Goal: Task Accomplishment & Management: Use online tool/utility

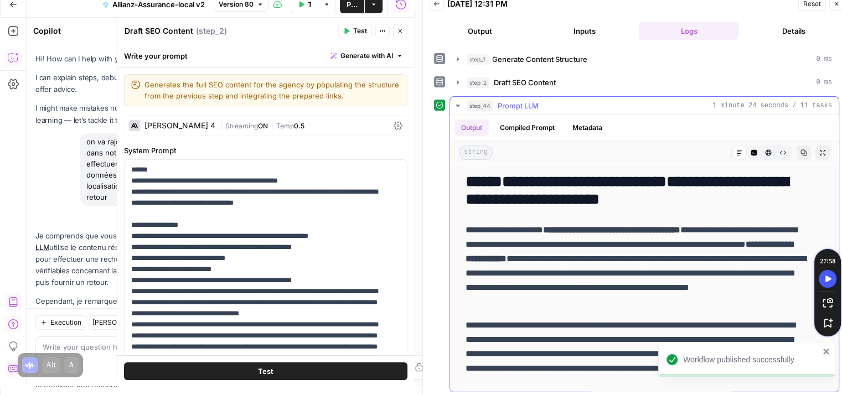
scroll to position [2486, 0]
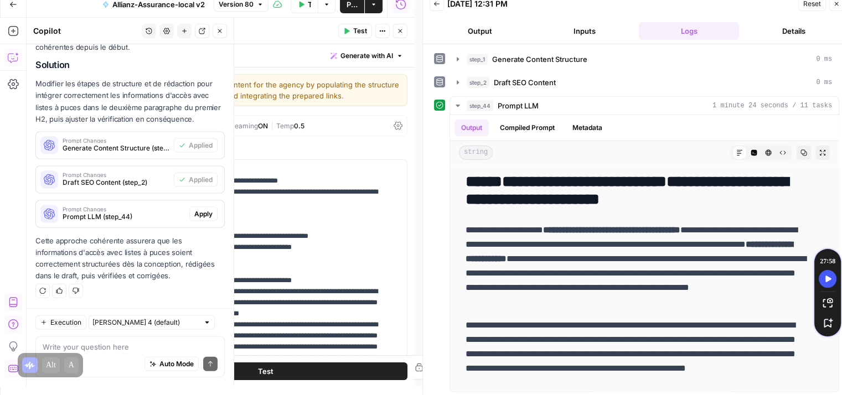
click at [199, 215] on span "Apply" at bounding box center [203, 214] width 18 height 10
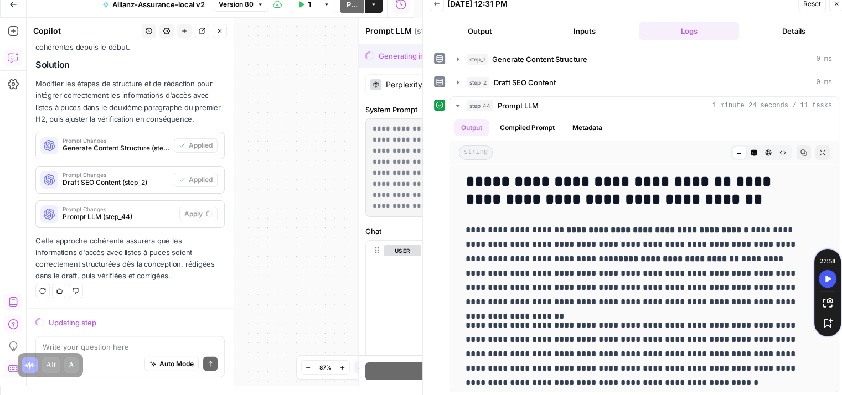
scroll to position [2362, 0]
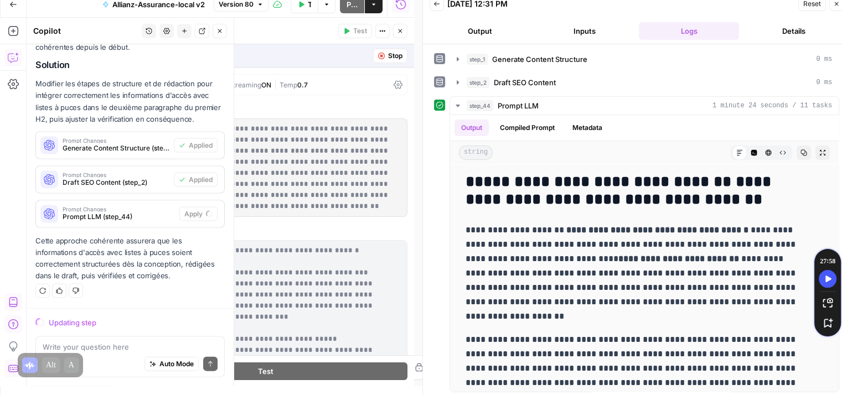
click at [222, 33] on icon "button" at bounding box center [220, 31] width 7 height 7
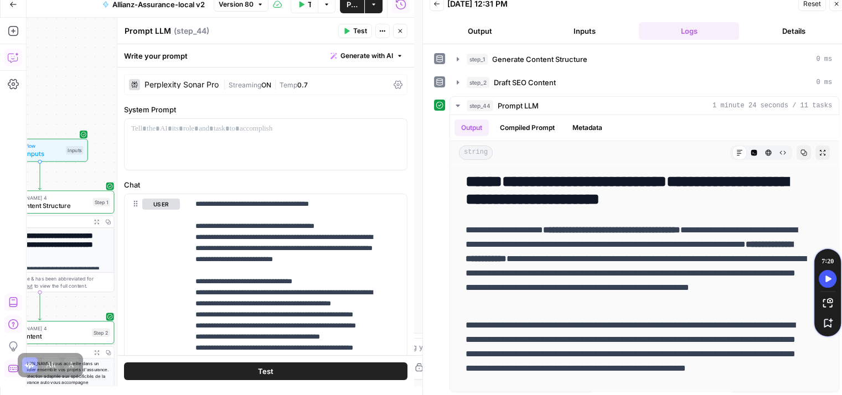
click at [351, 5] on span "Publish" at bounding box center [352, 4] width 11 height 11
click at [351, 96] on div "**********" at bounding box center [265, 373] width 297 height 611
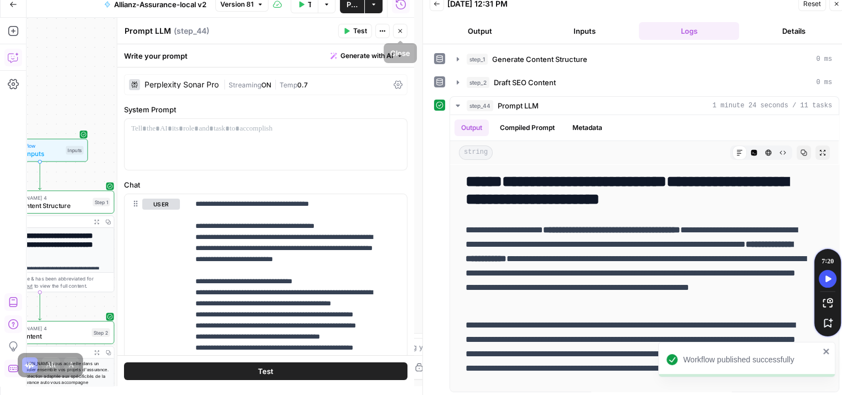
click at [403, 32] on icon "button" at bounding box center [400, 31] width 7 height 7
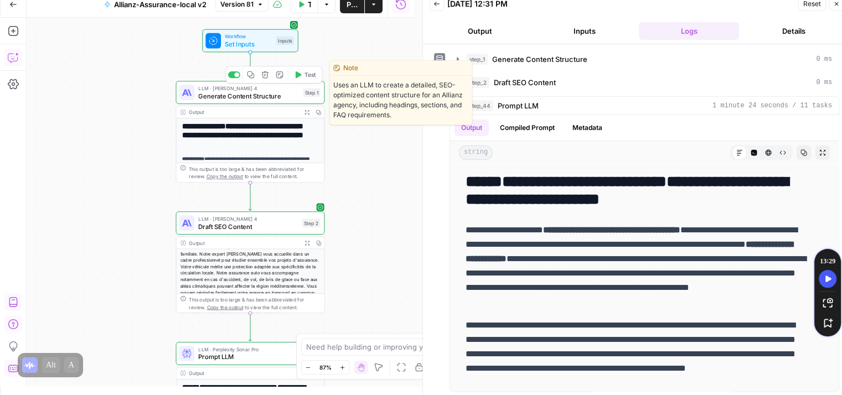
click at [301, 71] on icon "button" at bounding box center [298, 75] width 8 height 8
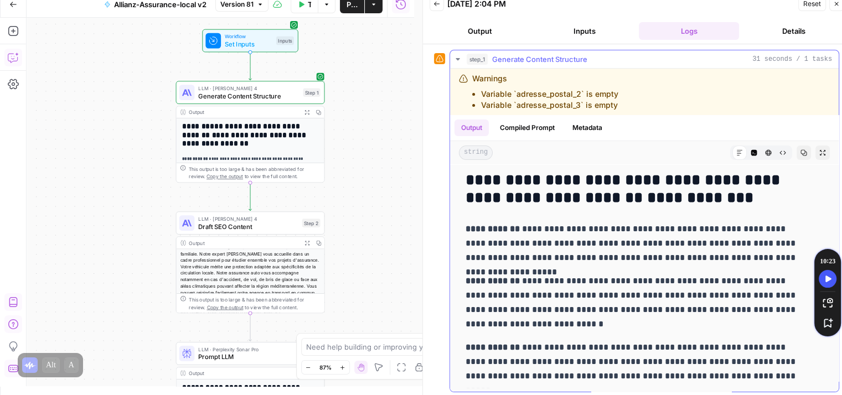
scroll to position [2, 0]
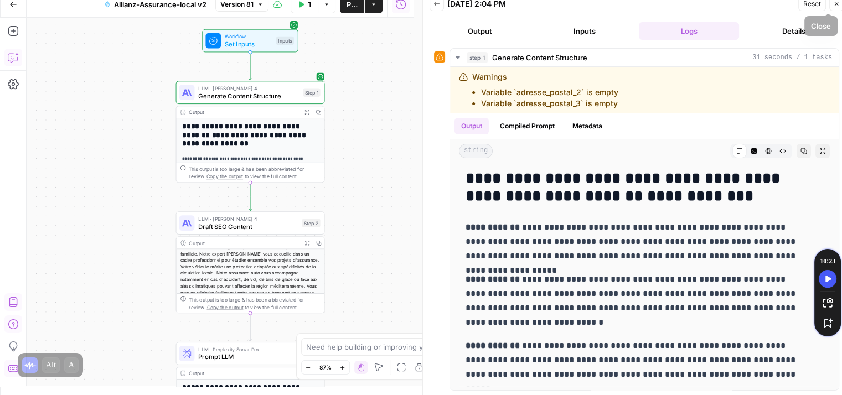
click at [840, 2] on icon "button" at bounding box center [837, 4] width 7 height 7
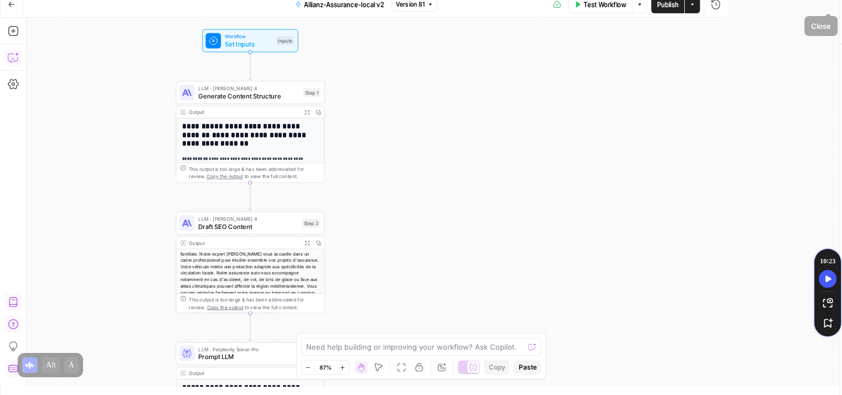
scroll to position [0, 0]
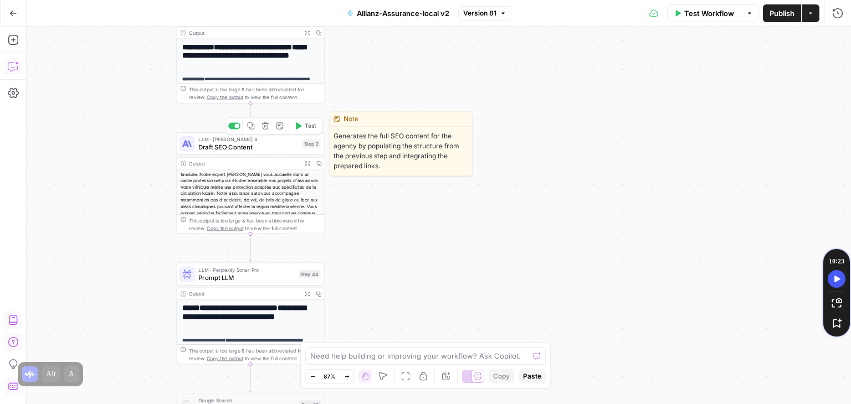
click at [300, 127] on icon "button" at bounding box center [298, 126] width 8 height 8
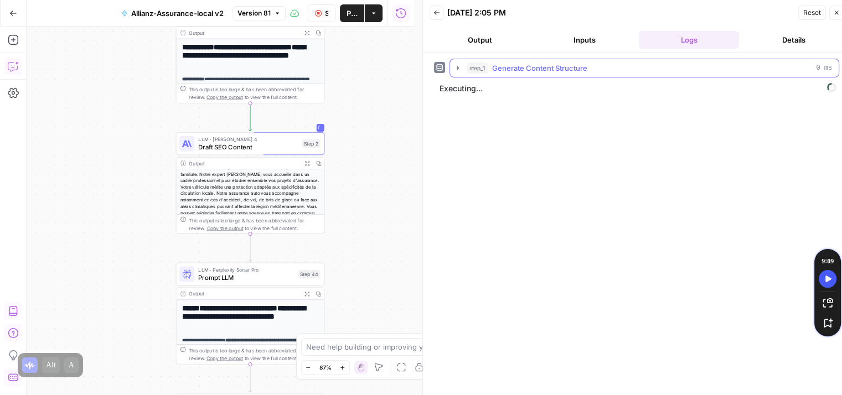
click at [454, 74] on button "step_1 Generate Content Structure 0 ms" at bounding box center [644, 68] width 389 height 18
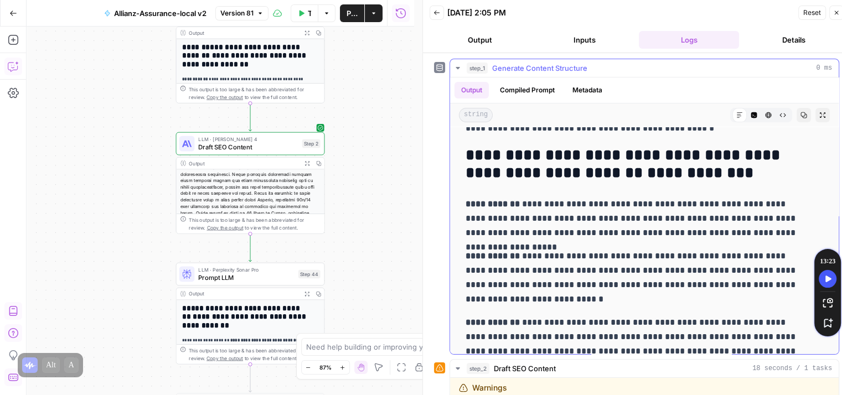
scroll to position [296, 0]
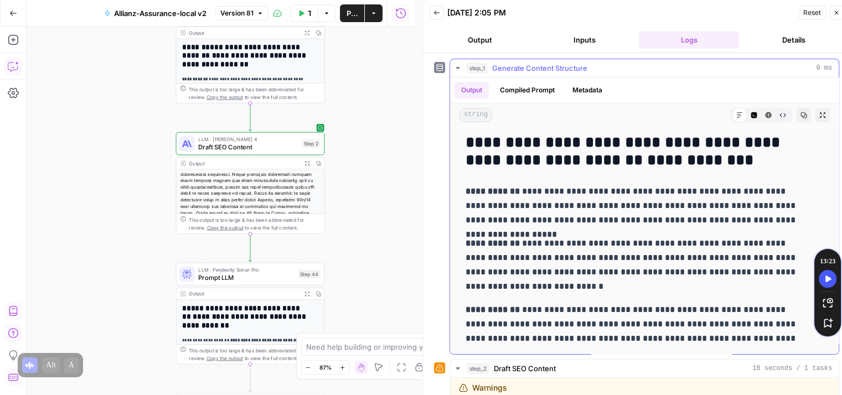
click at [457, 67] on icon "button" at bounding box center [458, 68] width 4 height 2
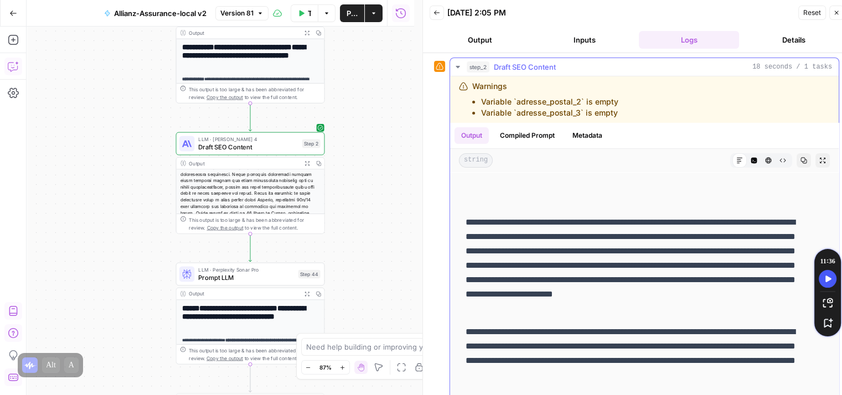
scroll to position [142, 0]
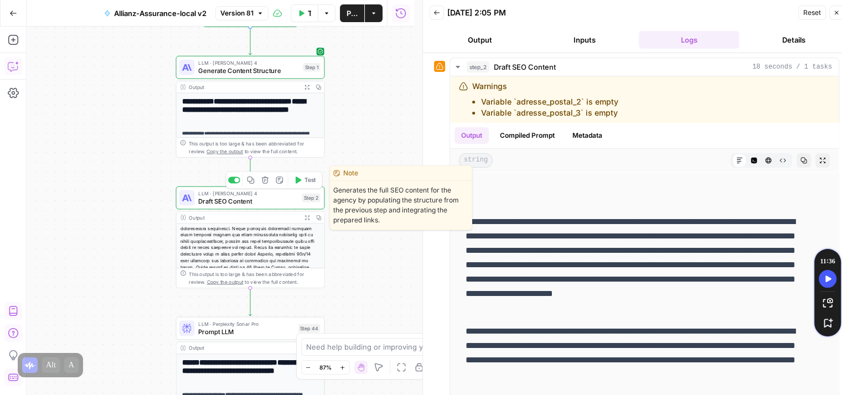
click at [244, 204] on span "Draft SEO Content" at bounding box center [248, 201] width 100 height 9
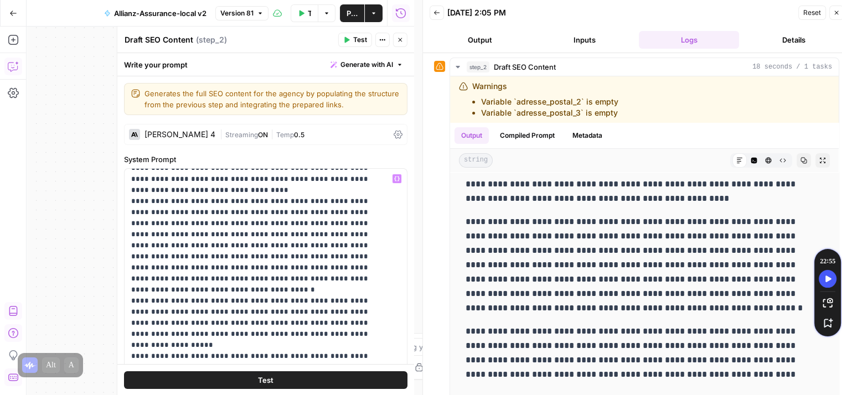
scroll to position [165, 0]
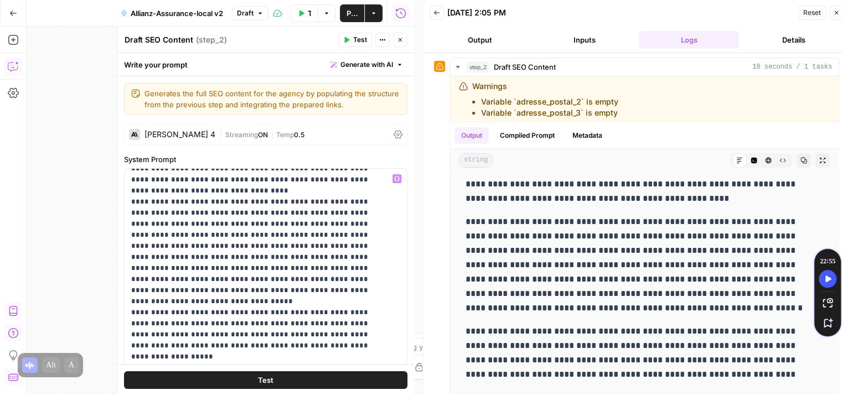
click at [266, 382] on span "Test" at bounding box center [266, 379] width 16 height 11
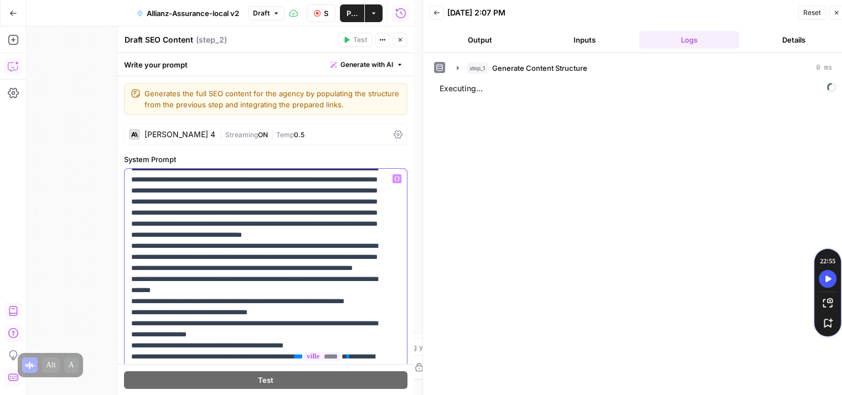
drag, startPoint x: 300, startPoint y: 233, endPoint x: 235, endPoint y: 245, distance: 66.0
copy p "**********"
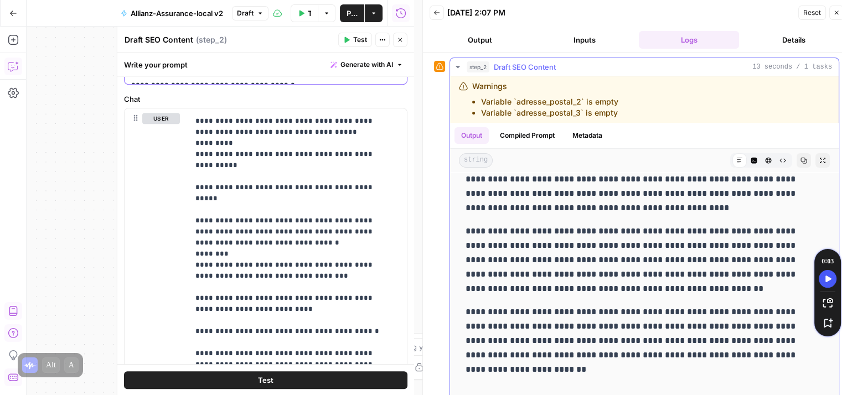
scroll to position [9, 0]
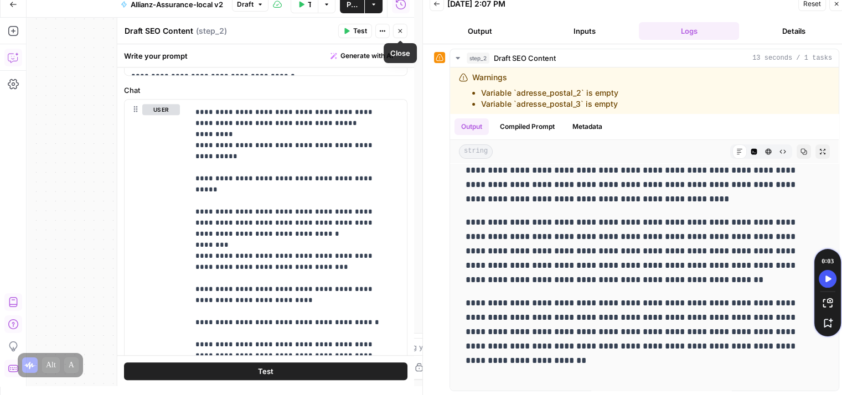
click at [401, 29] on icon "button" at bounding box center [400, 31] width 7 height 7
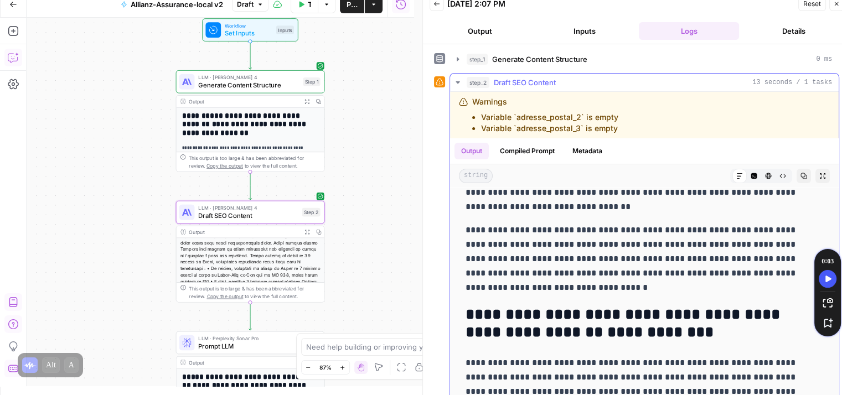
scroll to position [230, 0]
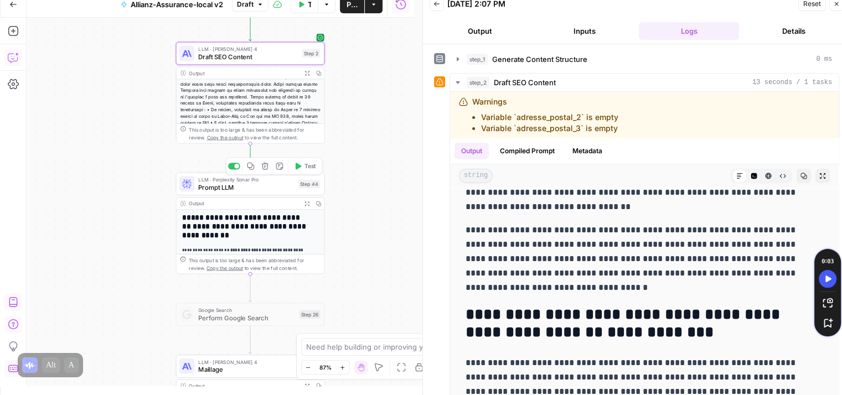
click at [303, 166] on button "Test" at bounding box center [305, 166] width 30 height 13
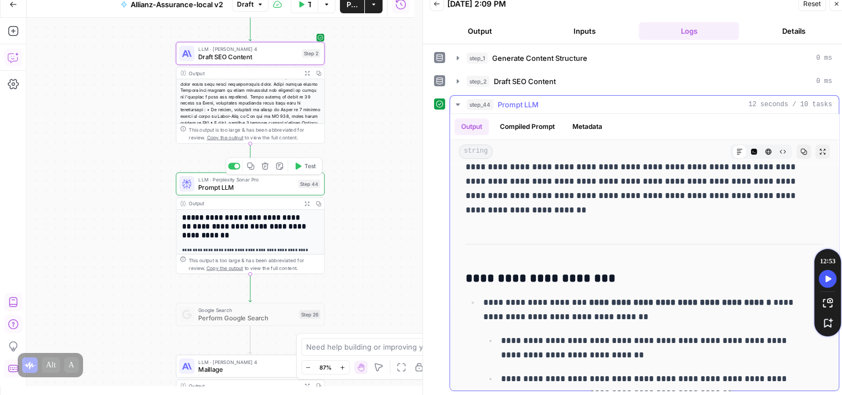
scroll to position [913, 0]
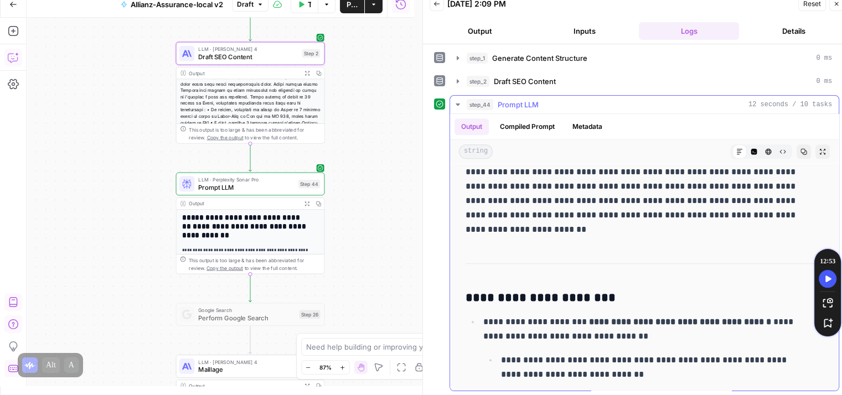
drag, startPoint x: 465, startPoint y: 296, endPoint x: 609, endPoint y: 284, distance: 144.5
copy h3 "**********"
click at [226, 189] on span "Prompt LLM" at bounding box center [246, 187] width 96 height 9
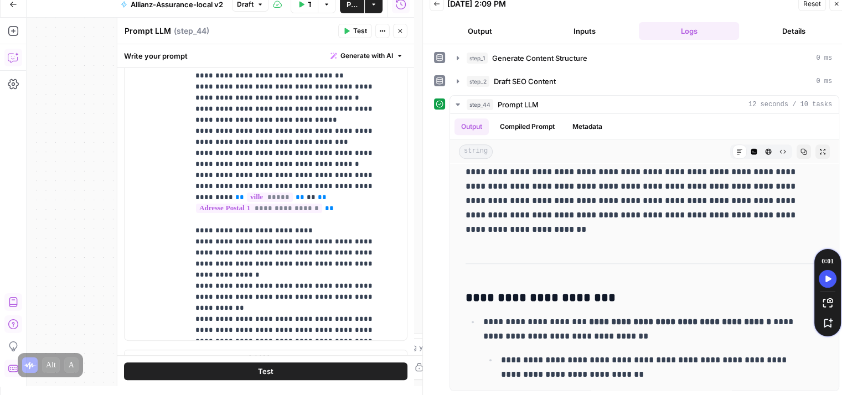
scroll to position [368, 0]
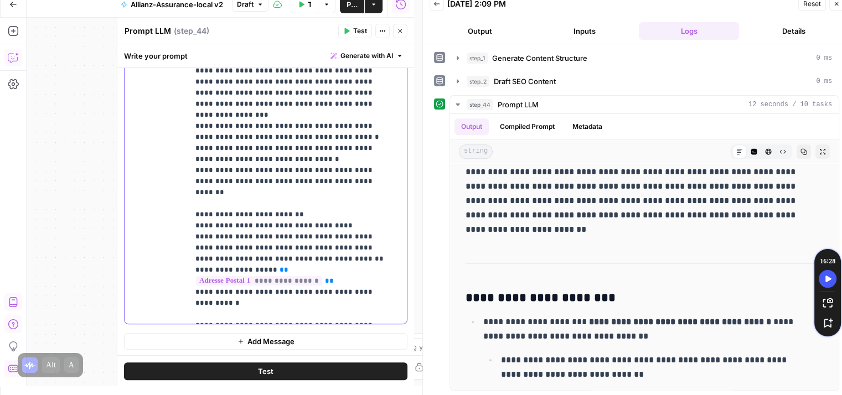
scroll to position [66, 0]
drag, startPoint x: 192, startPoint y: 215, endPoint x: 367, endPoint y: 236, distance: 176.2
click at [367, 236] on div "**********" at bounding box center [294, 98] width 210 height 451
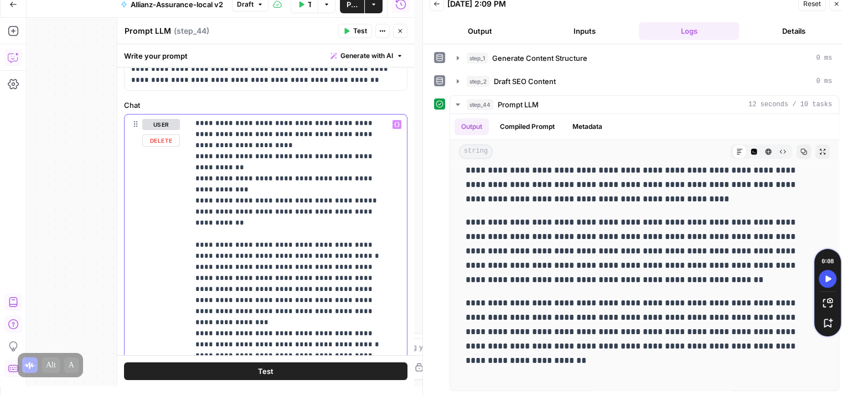
scroll to position [101, 0]
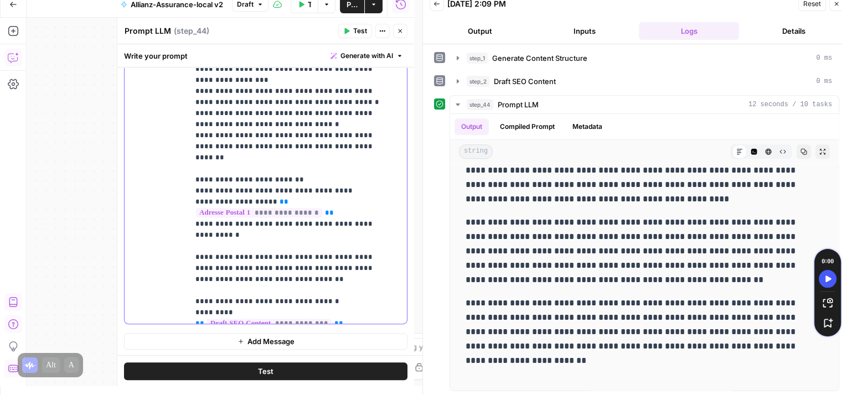
scroll to position [554, 0]
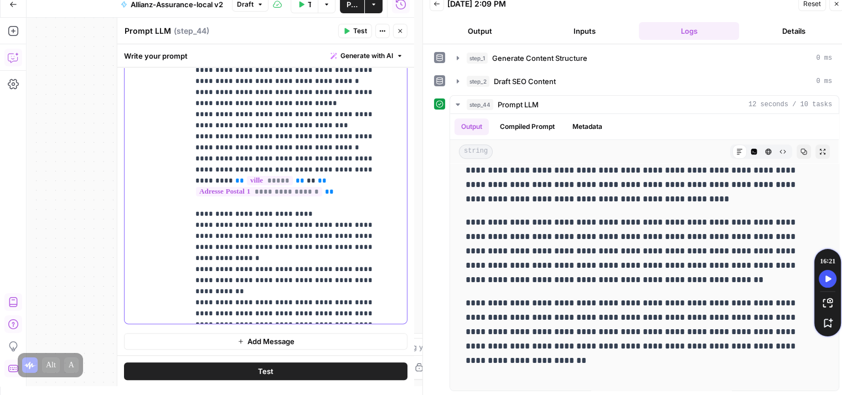
click at [295, 372] on button "Test" at bounding box center [266, 371] width 284 height 18
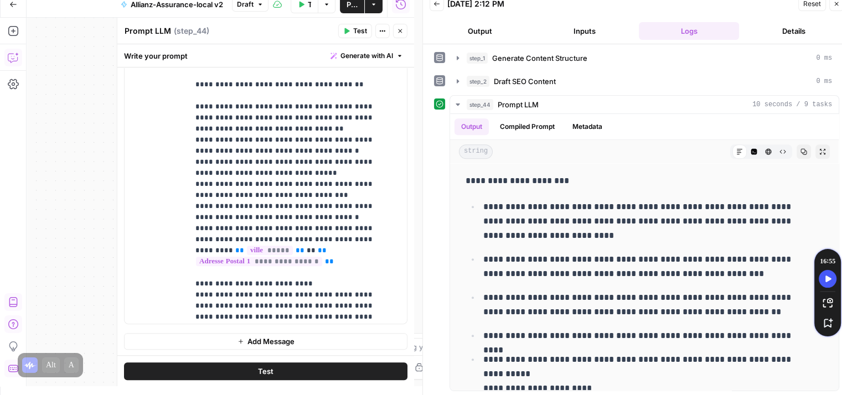
scroll to position [577, 0]
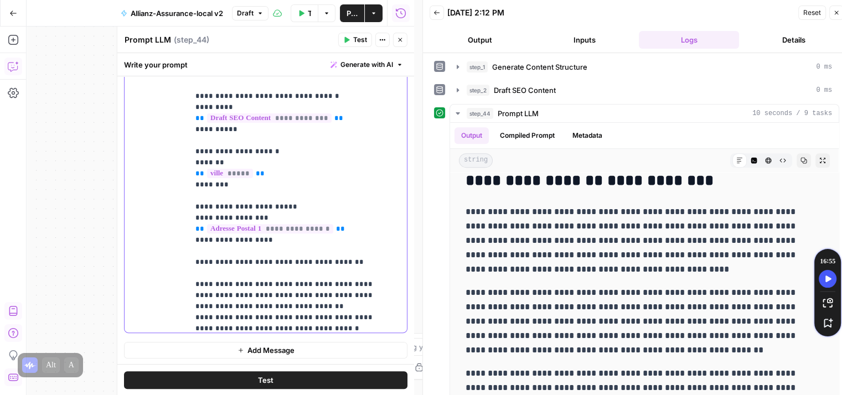
scroll to position [315, 0]
click at [352, 262] on p "**********" at bounding box center [290, 80] width 188 height 1019
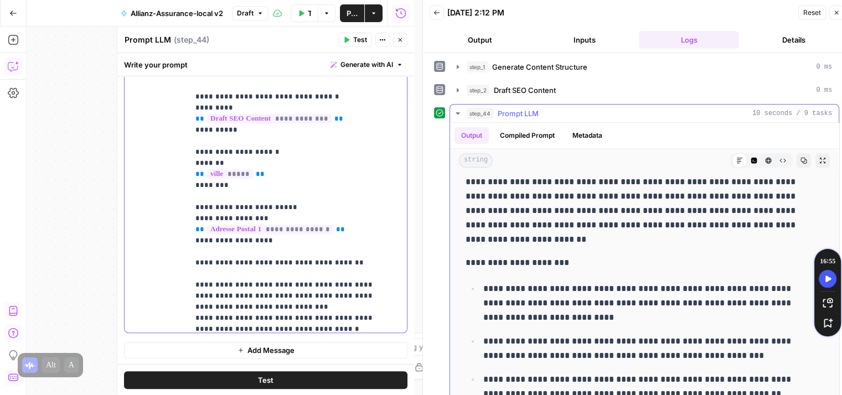
scroll to position [927, 0]
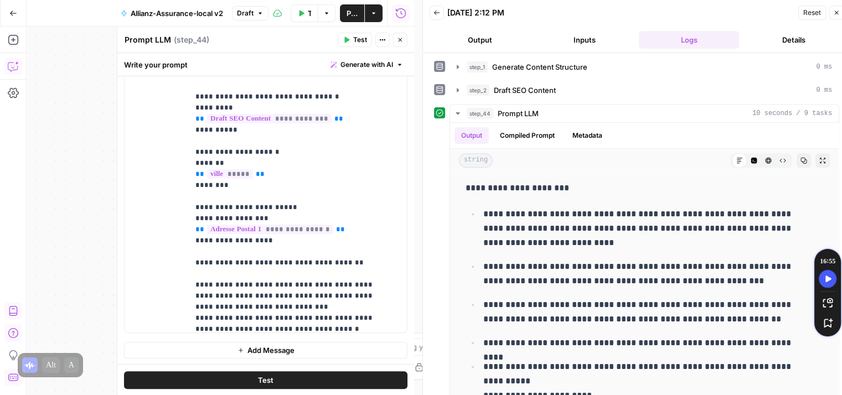
click at [287, 377] on button "Test" at bounding box center [266, 380] width 284 height 18
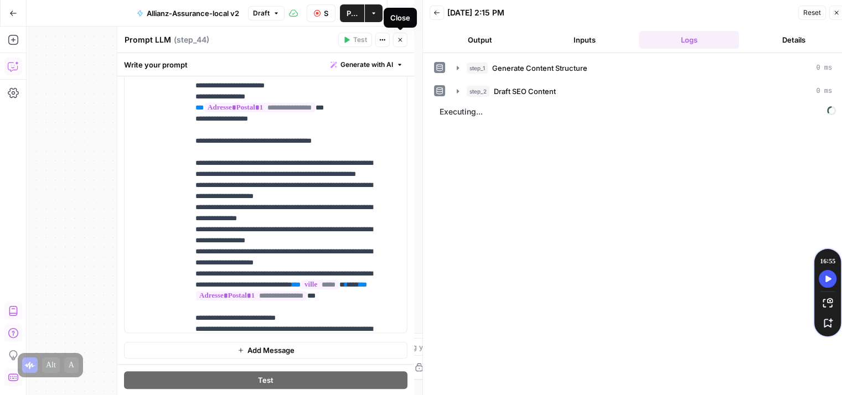
click at [399, 40] on icon "button" at bounding box center [400, 40] width 7 height 7
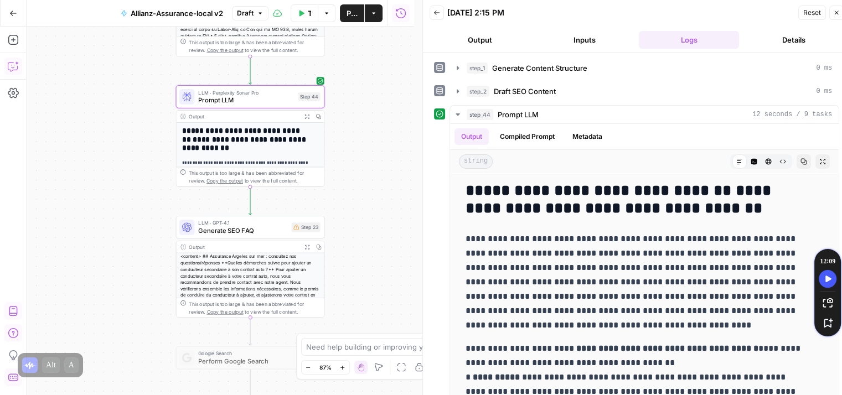
click at [358, 207] on div "**********" at bounding box center [221, 211] width 388 height 369
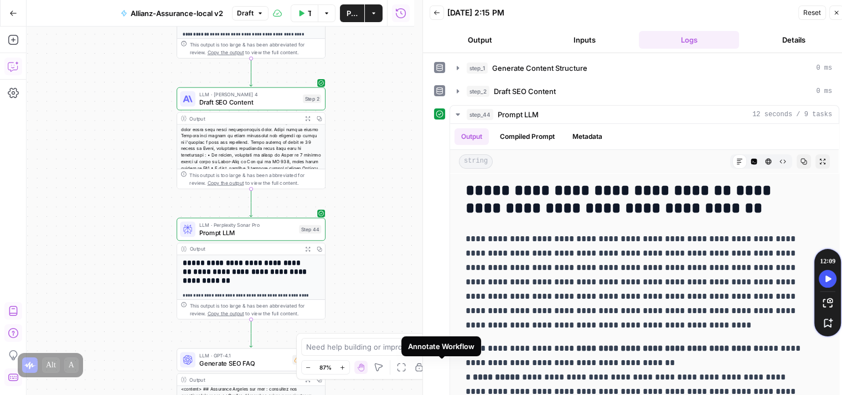
click at [441, 371] on icon "button" at bounding box center [442, 367] width 9 height 9
click at [249, 230] on span "Prompt LLM" at bounding box center [247, 232] width 96 height 9
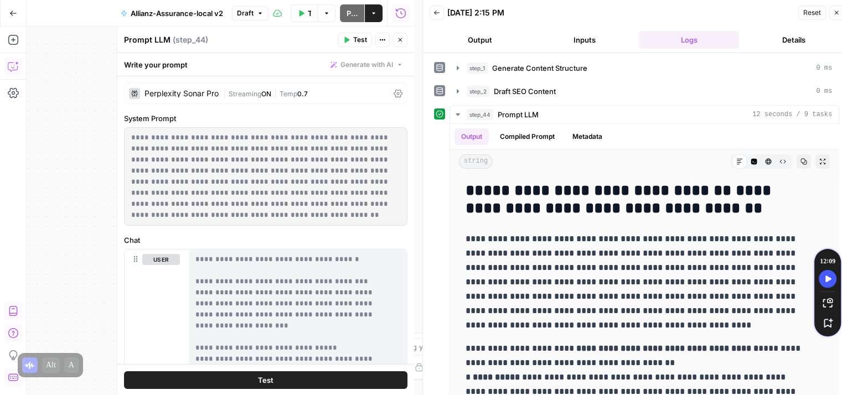
click at [83, 132] on div "**********" at bounding box center [221, 211] width 388 height 369
click at [404, 40] on button "Close" at bounding box center [400, 40] width 14 height 14
click at [399, 40] on icon "button" at bounding box center [400, 40] width 7 height 7
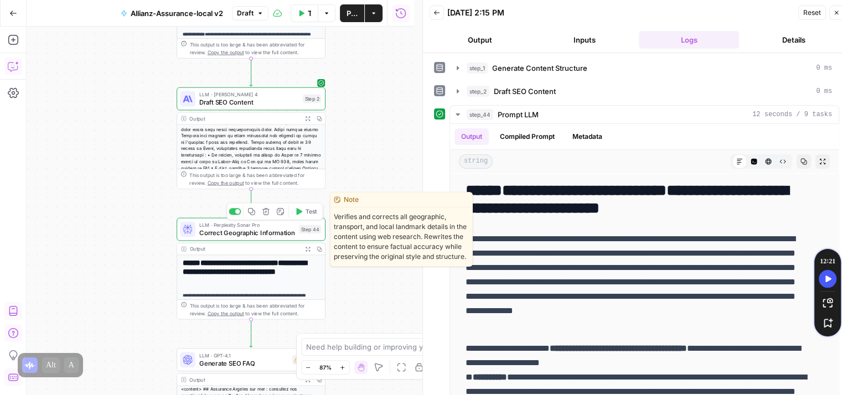
click at [224, 234] on span "Correct Geographic Information" at bounding box center [247, 232] width 96 height 9
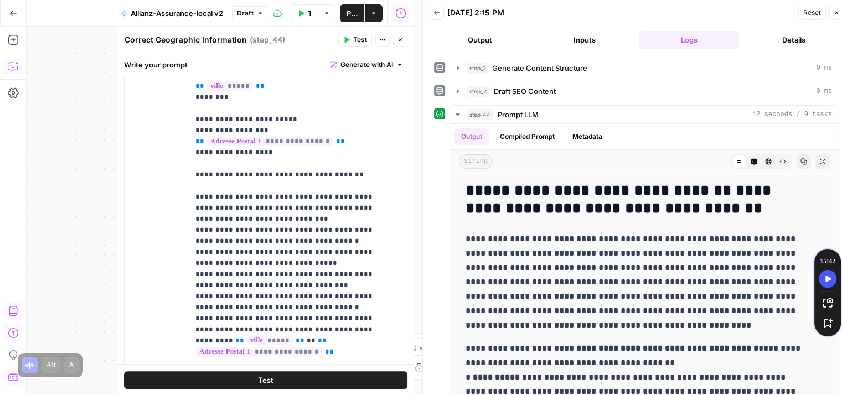
scroll to position [577, 0]
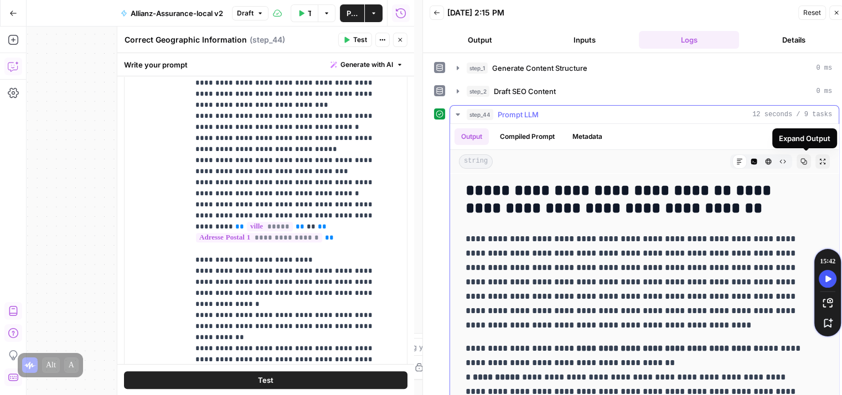
click at [820, 162] on icon "button" at bounding box center [823, 162] width 6 height 6
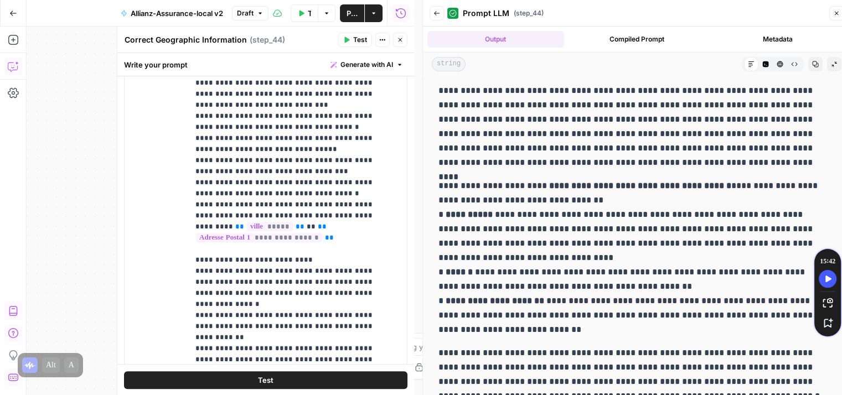
scroll to position [51, 0]
click at [14, 71] on icon "button" at bounding box center [13, 66] width 11 height 11
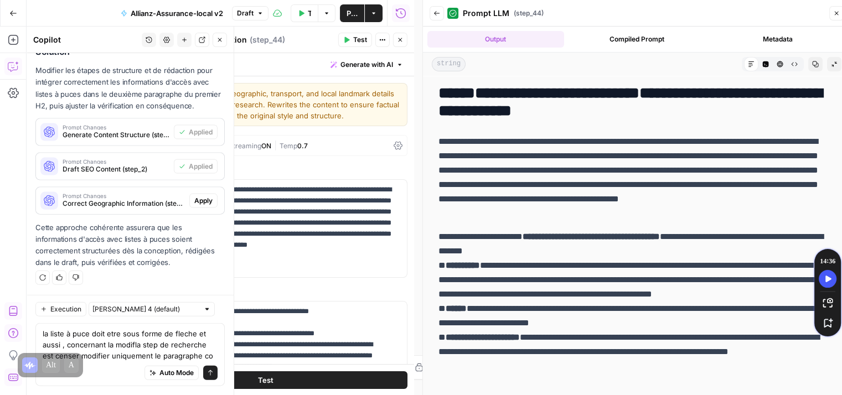
scroll to position [2519, 0]
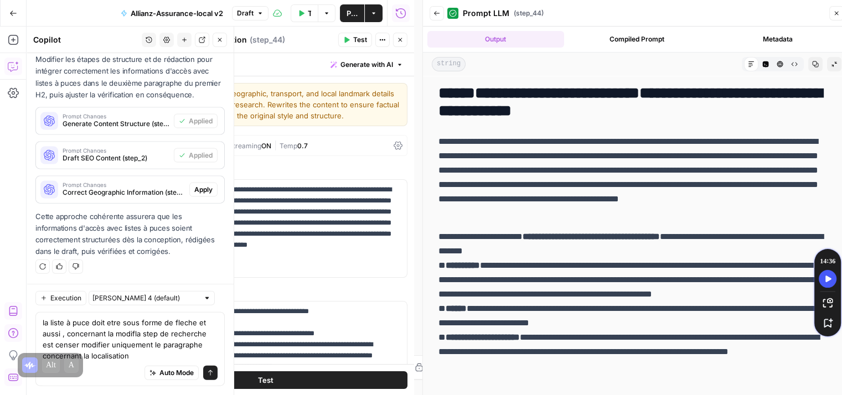
click at [158, 348] on textarea "la liste à puce doit etre sous forme de fleche et aussi , concernant la modifla…" at bounding box center [130, 339] width 175 height 44
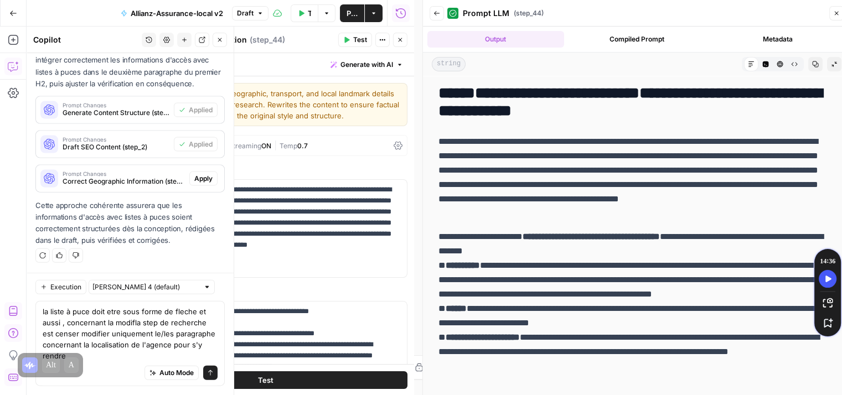
type textarea "la liste à puce doit etre sous forme de fleche et aussi , concernant la modifla…"
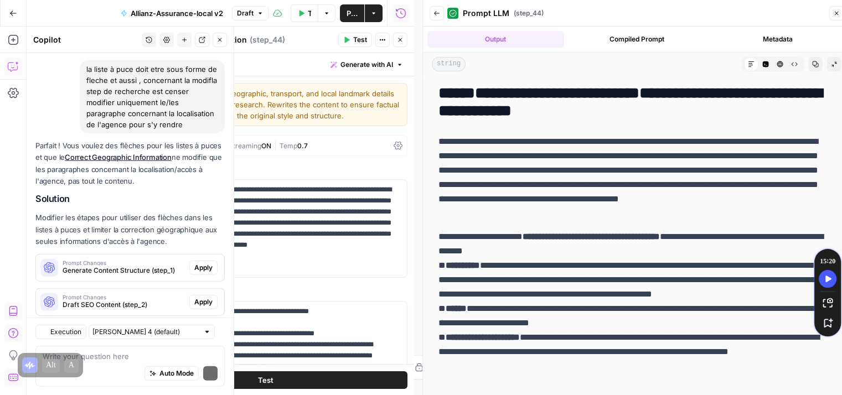
scroll to position [2847, 0]
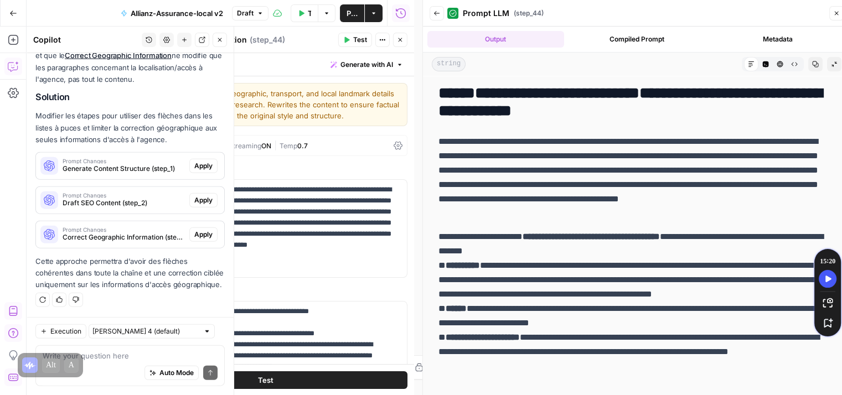
click at [117, 164] on span "Generate Content Structure (step_1)" at bounding box center [124, 169] width 122 height 10
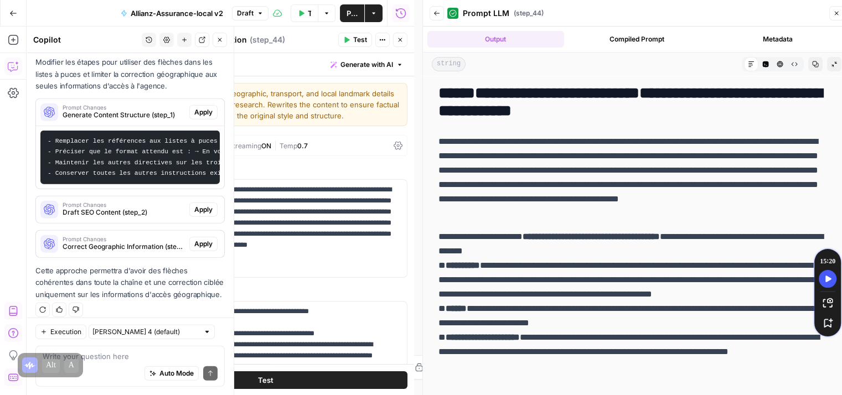
scroll to position [2918, 0]
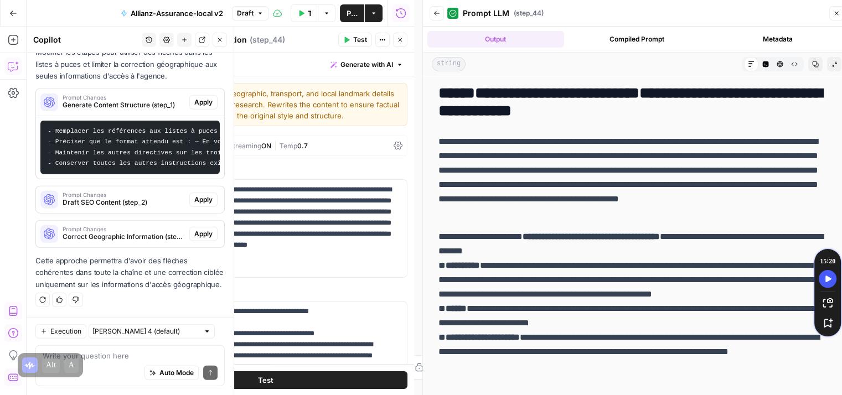
click at [194, 97] on span "Apply" at bounding box center [203, 102] width 18 height 10
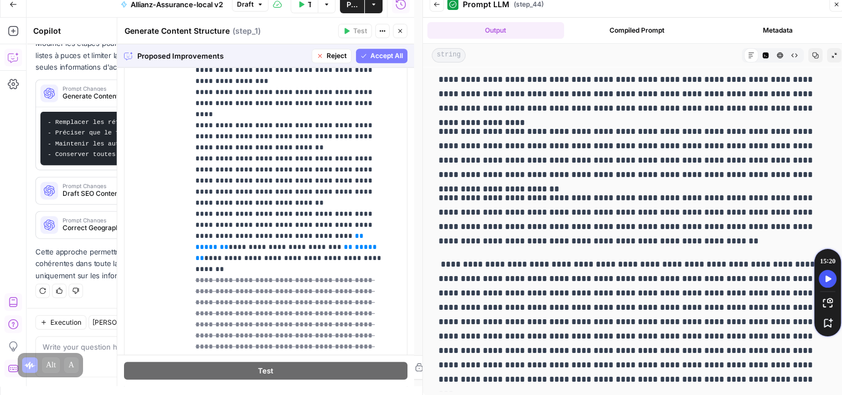
scroll to position [1053, 0]
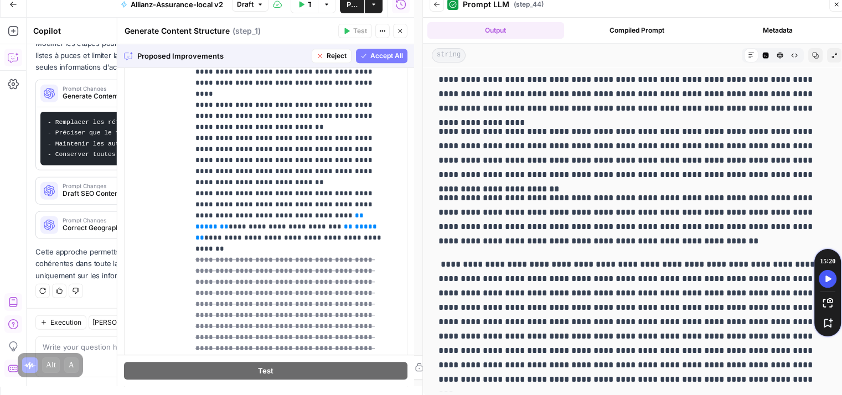
click at [371, 57] on span "Accept All" at bounding box center [387, 56] width 33 height 10
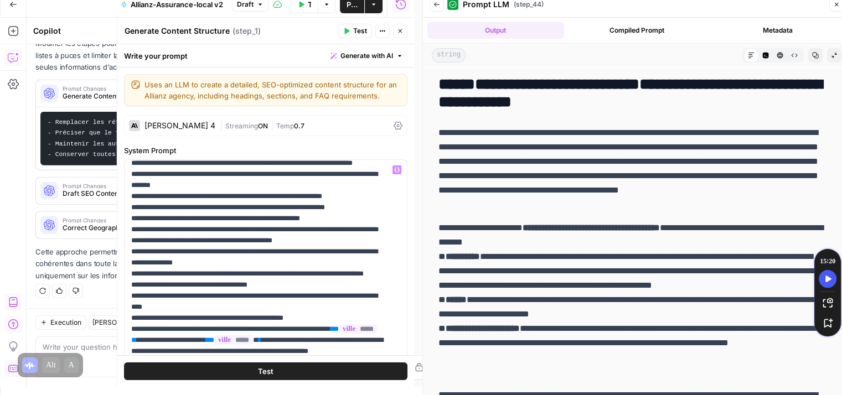
scroll to position [474, 0]
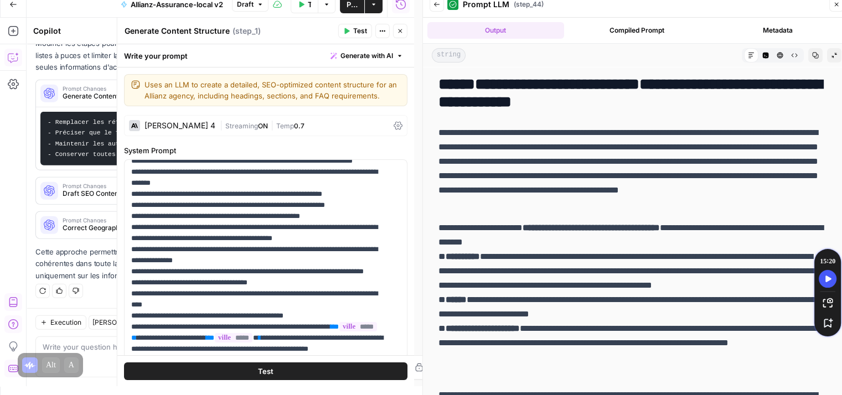
click at [262, 370] on span "Test" at bounding box center [266, 371] width 16 height 11
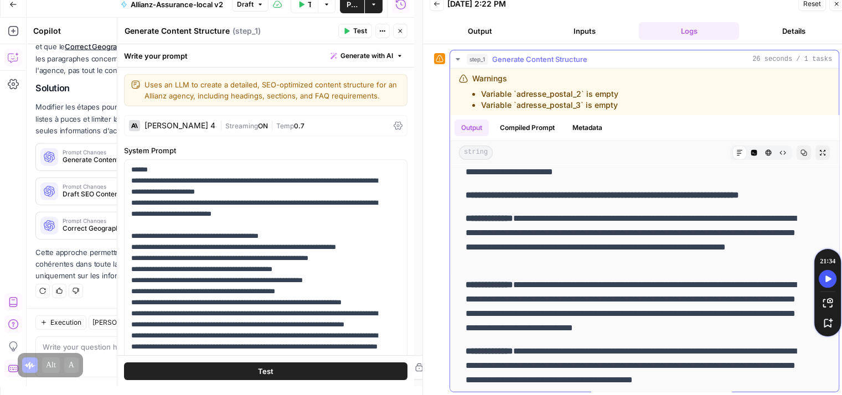
scroll to position [255, 0]
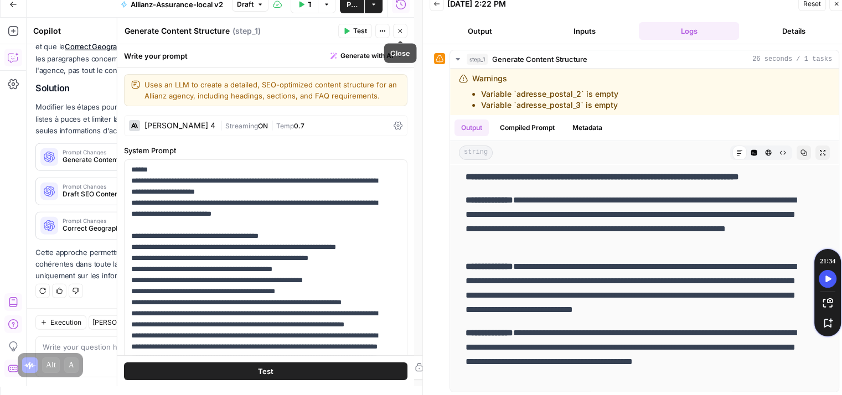
click at [403, 34] on icon "button" at bounding box center [400, 31] width 7 height 7
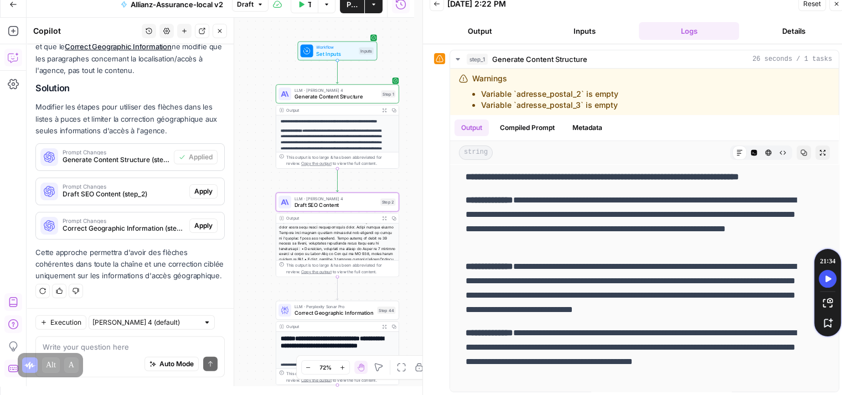
click at [195, 187] on span "Apply" at bounding box center [203, 192] width 18 height 10
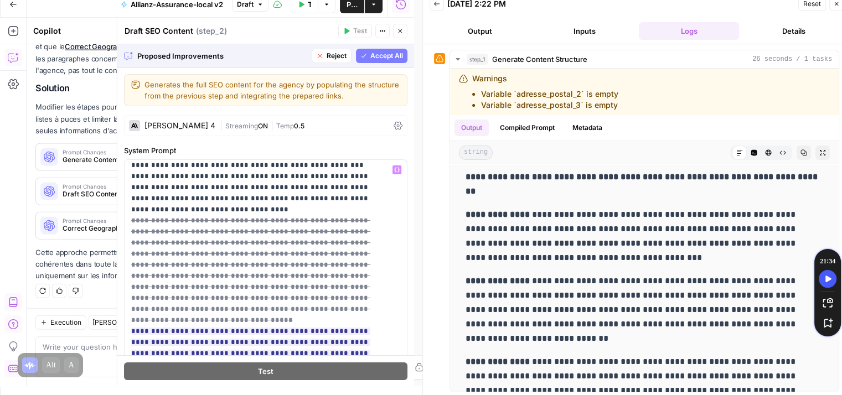
scroll to position [222, 0]
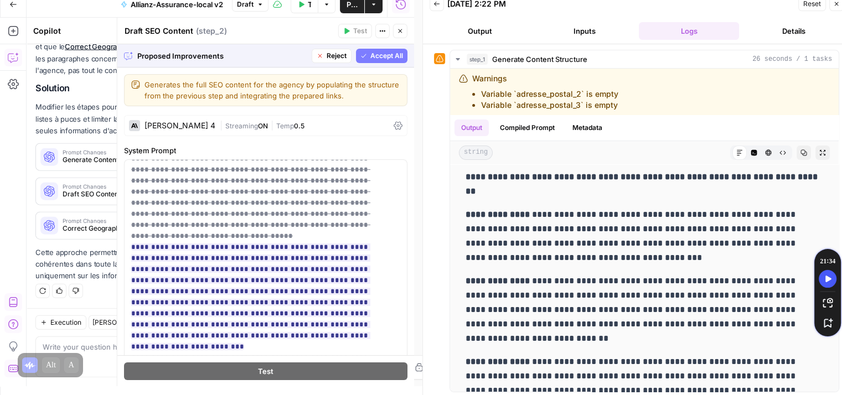
click at [376, 58] on span "Accept All" at bounding box center [387, 56] width 33 height 10
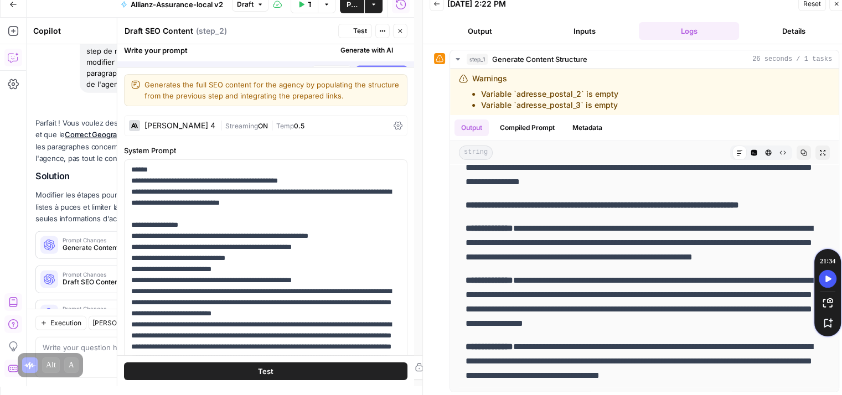
scroll to position [0, 0]
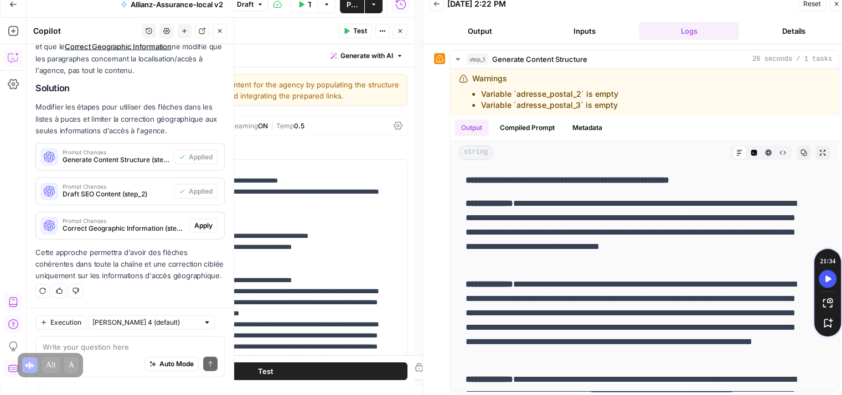
click at [198, 221] on span "Apply" at bounding box center [203, 226] width 18 height 10
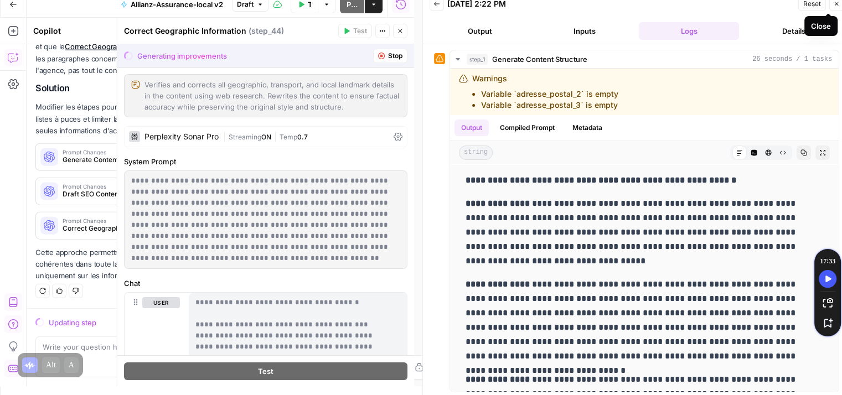
click at [837, 5] on icon "button" at bounding box center [837, 4] width 7 height 7
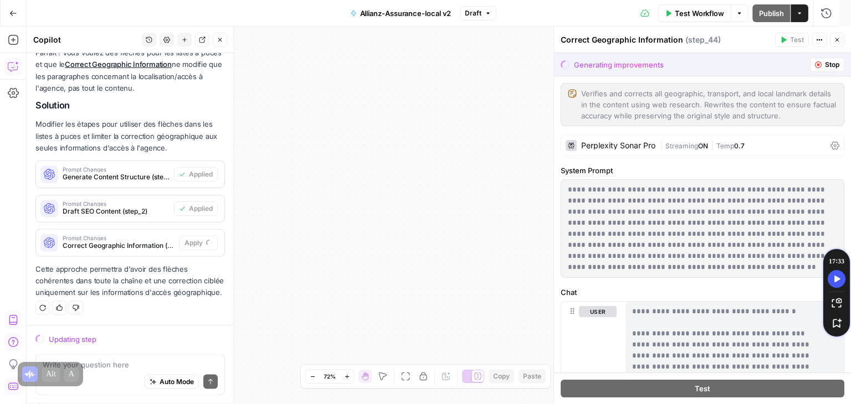
scroll to position [2715, 0]
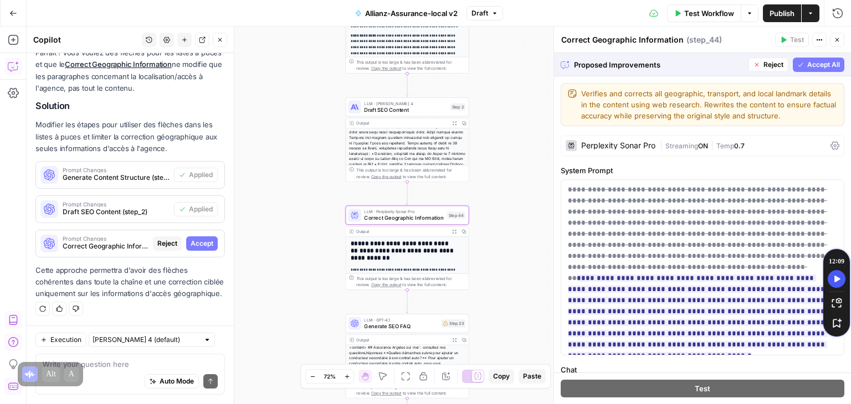
click at [203, 239] on span "Accept" at bounding box center [202, 244] width 23 height 10
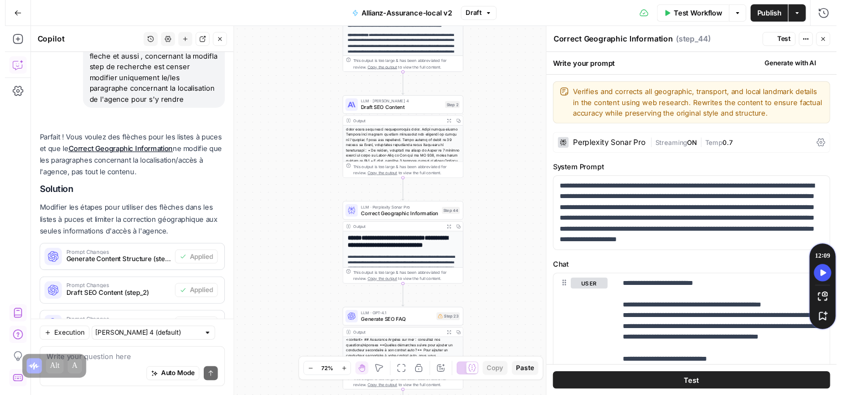
scroll to position [2856, 0]
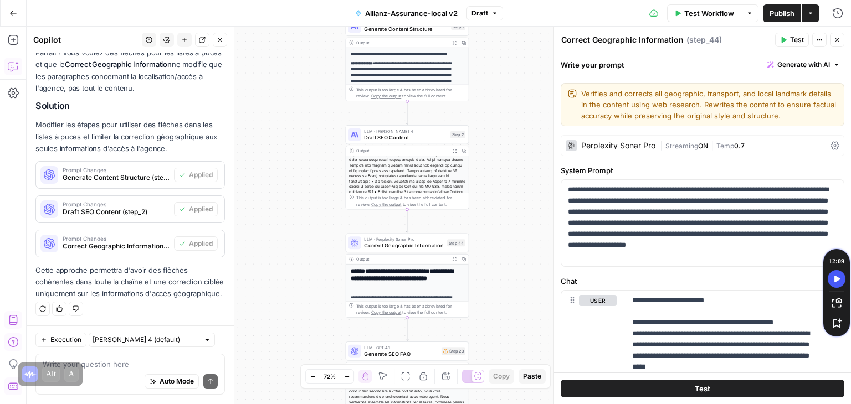
click at [507, 135] on div "**********" at bounding box center [439, 216] width 824 height 378
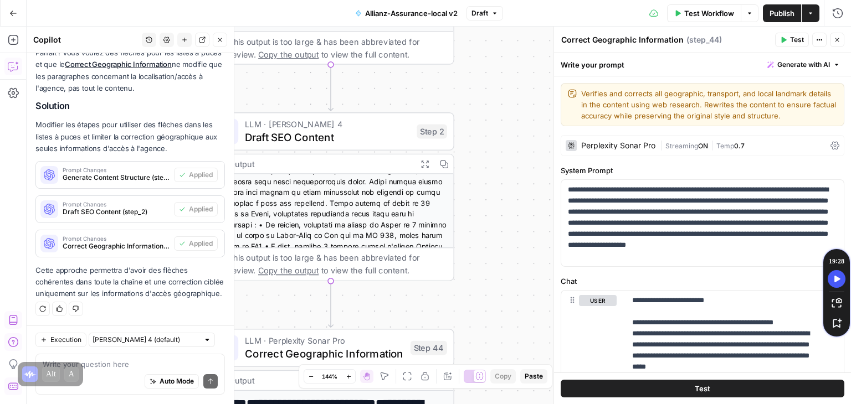
drag, startPoint x: 470, startPoint y: 122, endPoint x: 494, endPoint y: 120, distance: 24.0
click at [494, 120] on div "**********" at bounding box center [439, 216] width 824 height 378
click at [218, 40] on icon "button" at bounding box center [220, 40] width 7 height 7
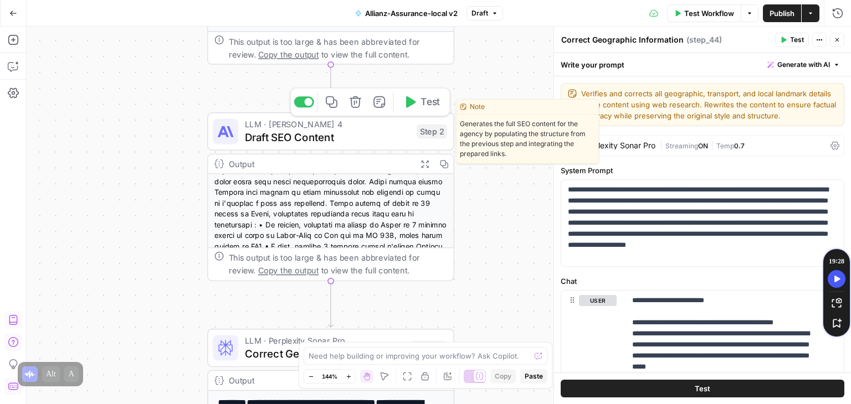
click at [423, 106] on span "Test" at bounding box center [429, 102] width 19 height 14
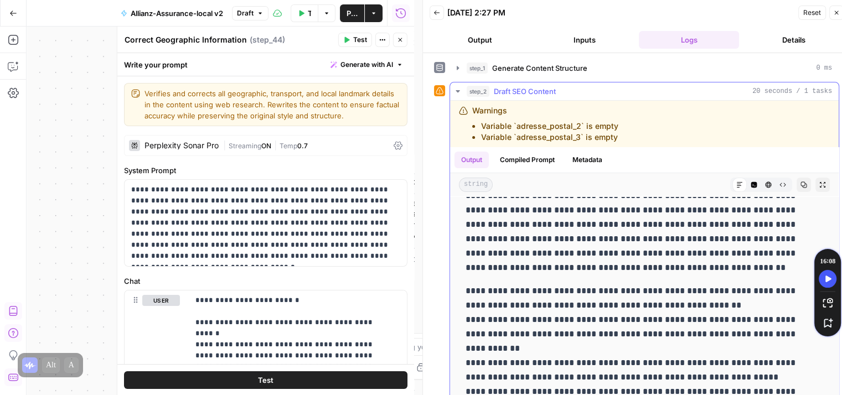
scroll to position [95, 0]
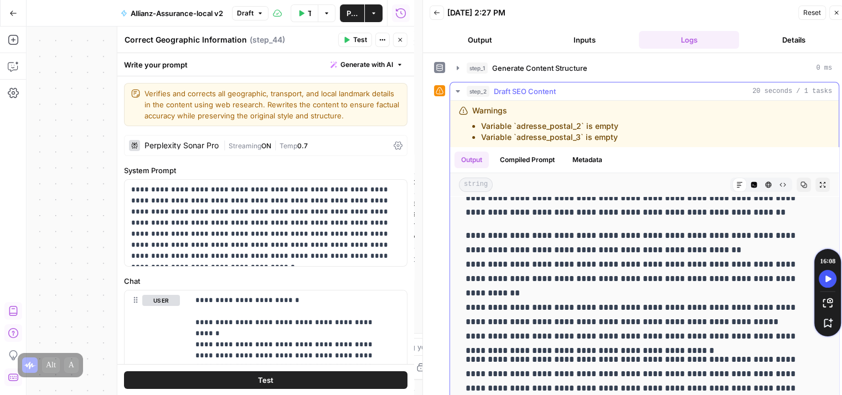
click at [470, 266] on p "**********" at bounding box center [636, 286] width 341 height 115
drag, startPoint x: 516, startPoint y: 264, endPoint x: 472, endPoint y: 263, distance: 43.8
click at [472, 263] on p "**********" at bounding box center [636, 286] width 341 height 115
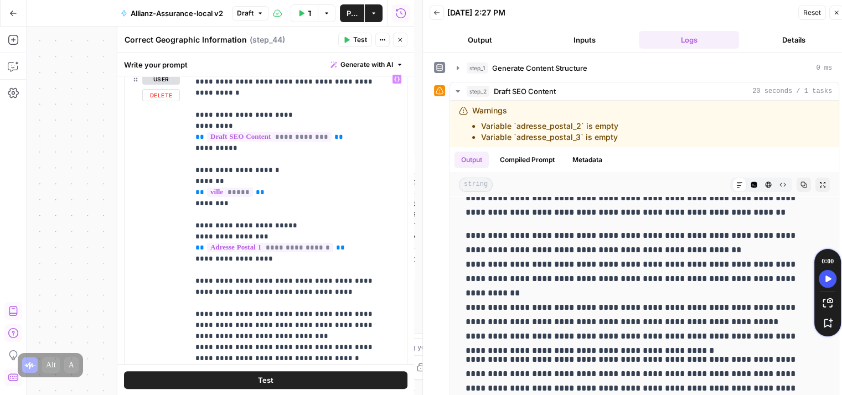
scroll to position [422, 0]
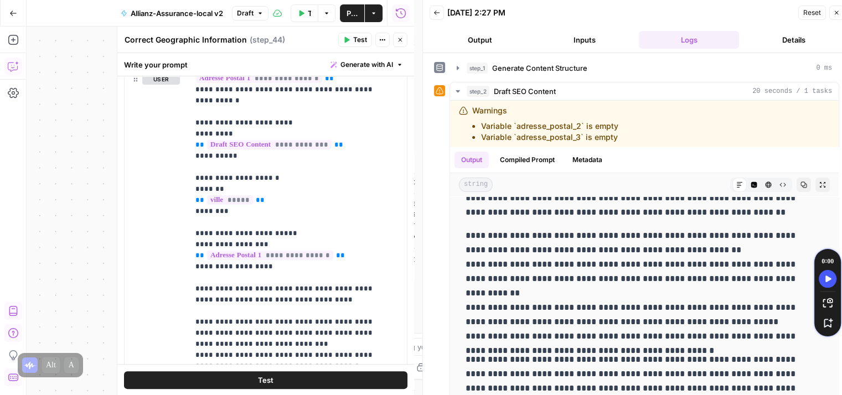
click at [8, 64] on icon "button" at bounding box center [12, 67] width 9 height 9
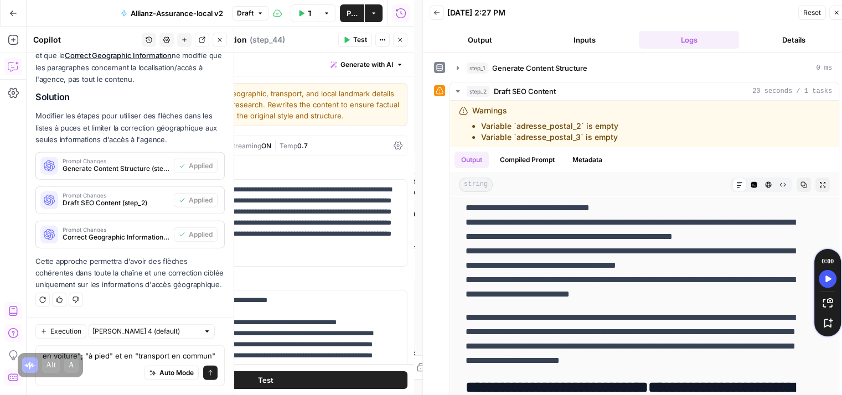
scroll to position [2876, 0]
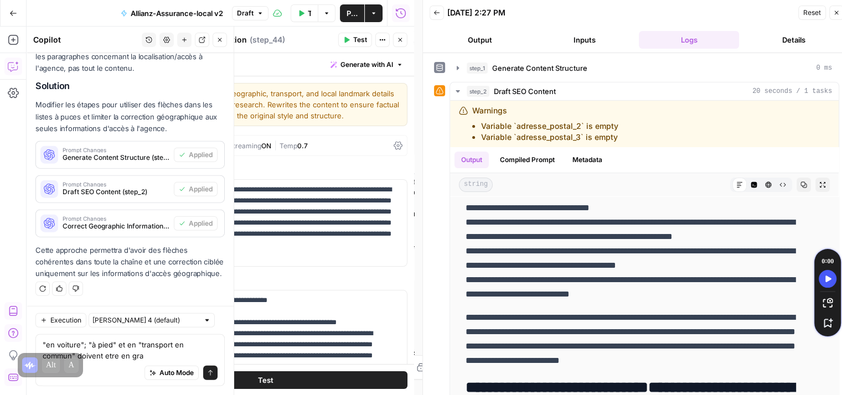
type textarea ""en voiture"; "à pied" et en "transport en commun" doivent etre en gras"
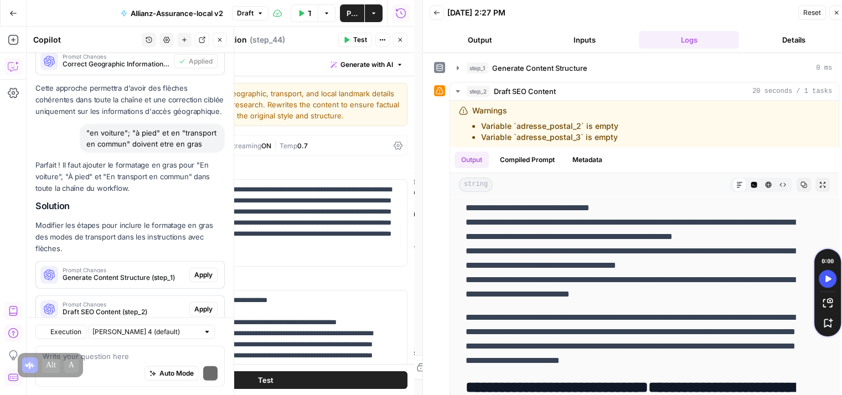
scroll to position [3158, 0]
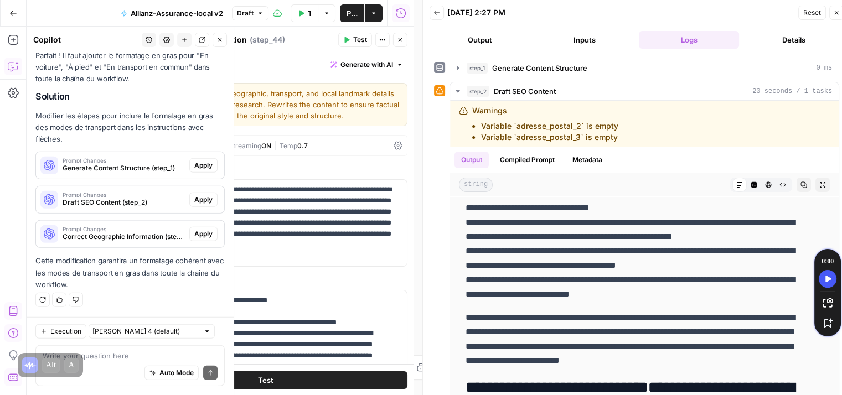
click at [209, 166] on button "Apply" at bounding box center [203, 165] width 28 height 14
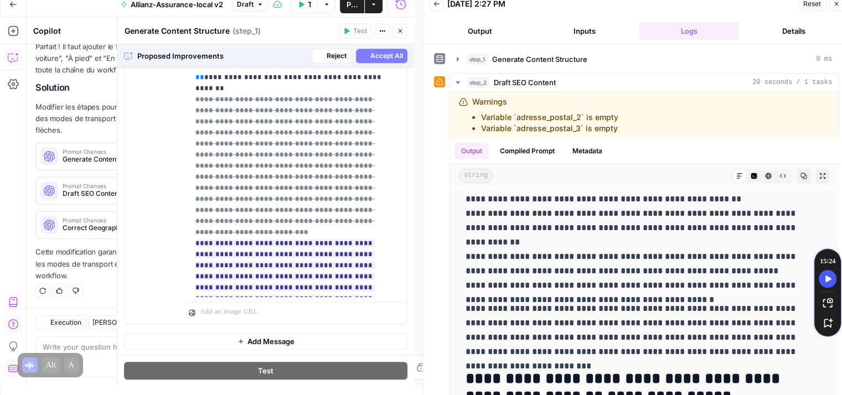
scroll to position [3016, 0]
click at [378, 58] on span "Accept All" at bounding box center [387, 56] width 33 height 10
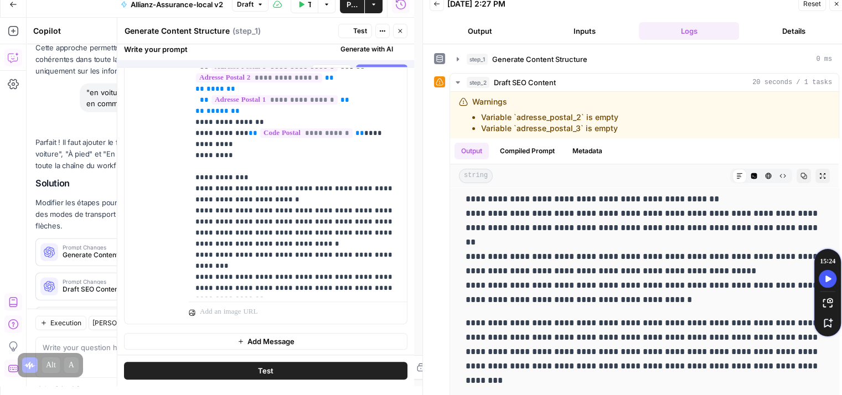
scroll to position [0, 0]
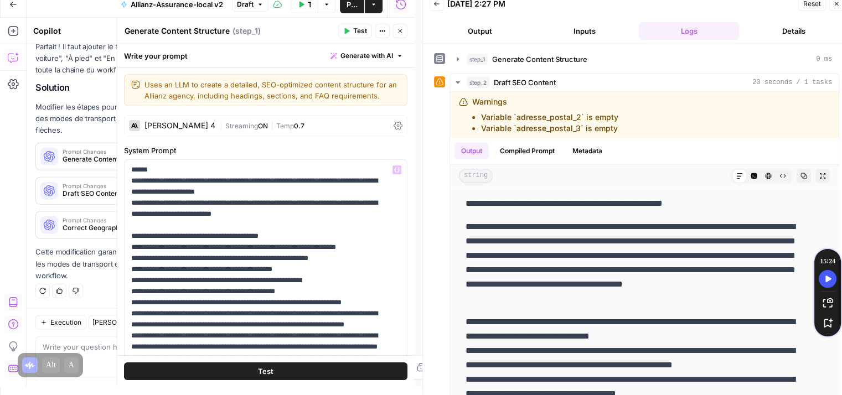
click at [279, 368] on button "Test" at bounding box center [266, 371] width 284 height 18
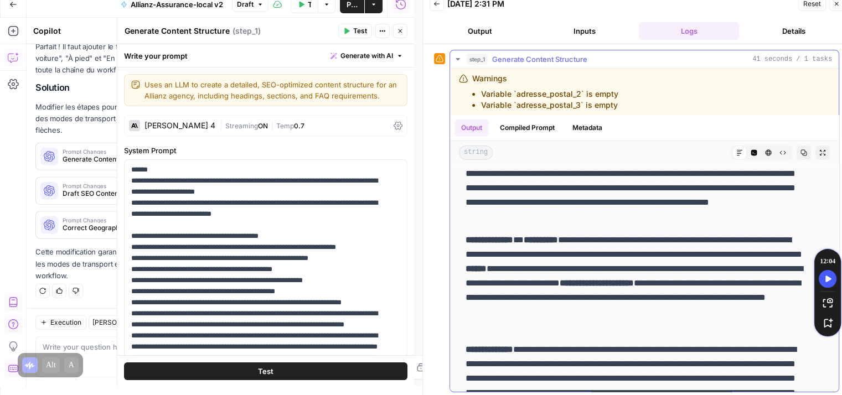
scroll to position [132, 0]
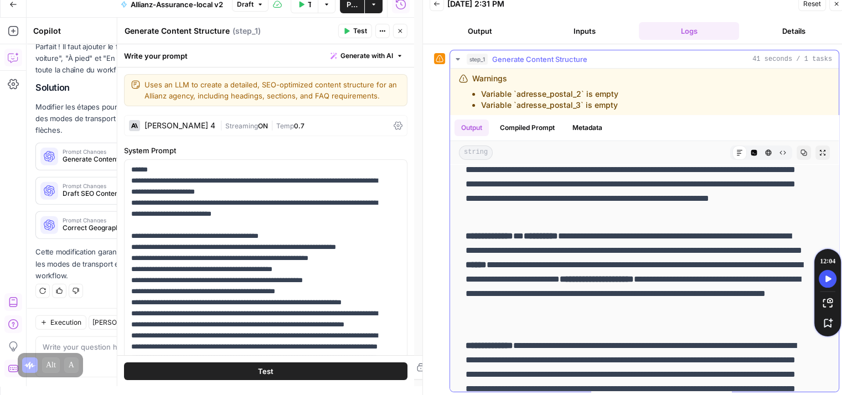
click at [400, 26] on button "Close" at bounding box center [400, 31] width 14 height 14
click at [403, 34] on icon "button" at bounding box center [400, 31] width 7 height 7
click at [399, 30] on icon "button" at bounding box center [400, 31] width 7 height 7
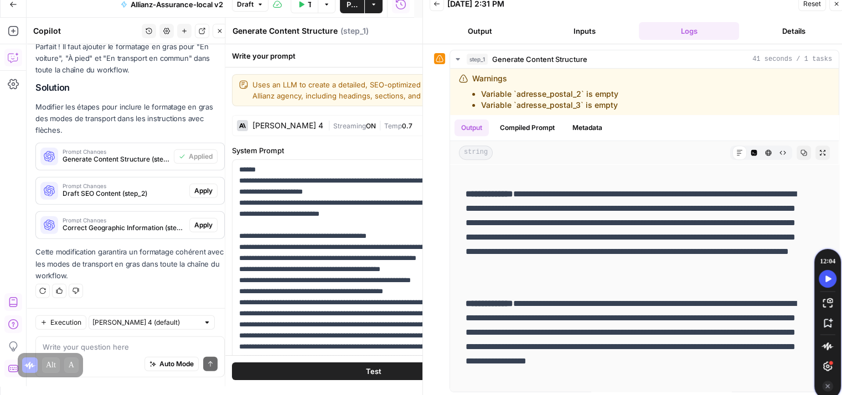
click at [399, 31] on div "Generate Content Structure Generate Content Structure ( step_1 ) Test Actions C…" at bounding box center [374, 31] width 284 height 14
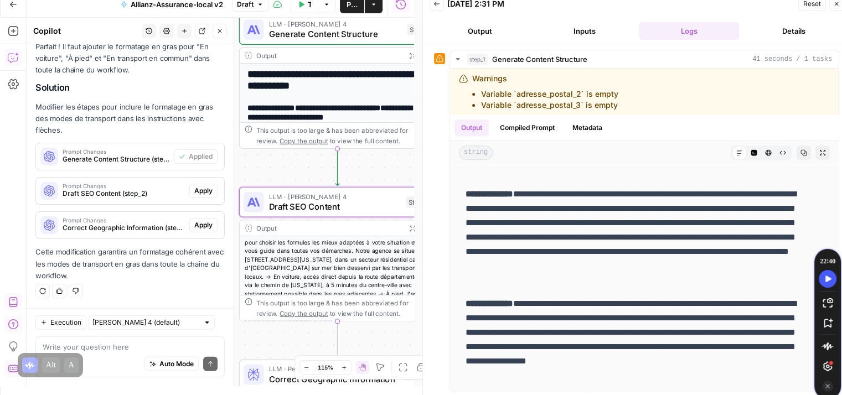
click at [194, 192] on span "Apply" at bounding box center [203, 191] width 18 height 10
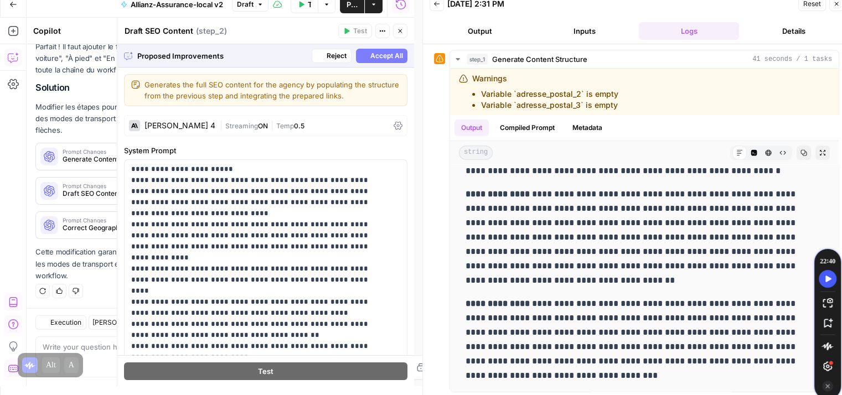
scroll to position [3016, 0]
click at [371, 60] on span "Accept All" at bounding box center [387, 56] width 33 height 10
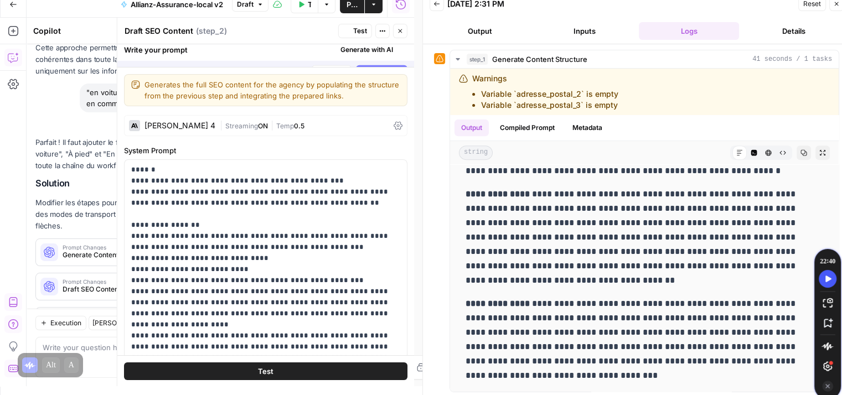
scroll to position [0, 0]
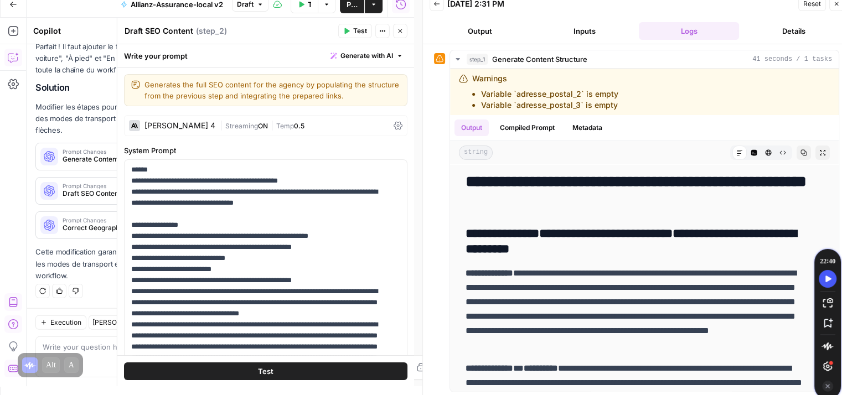
click at [356, 29] on span "Test" at bounding box center [360, 31] width 14 height 10
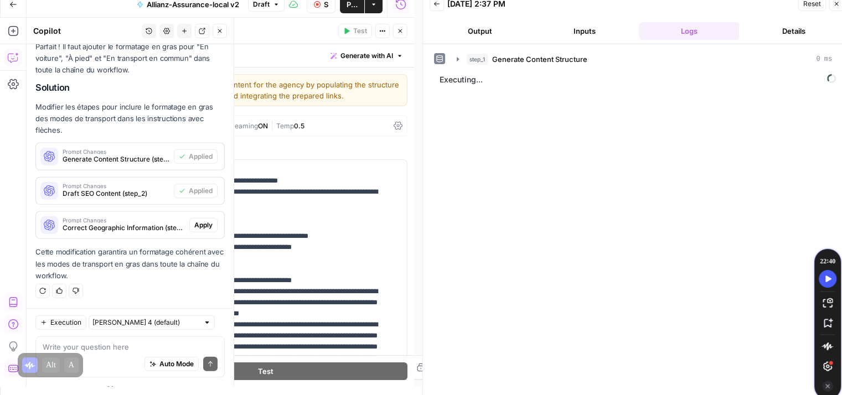
drag, startPoint x: 193, startPoint y: 225, endPoint x: 204, endPoint y: 240, distance: 18.6
click at [194, 225] on span "Apply" at bounding box center [203, 225] width 18 height 10
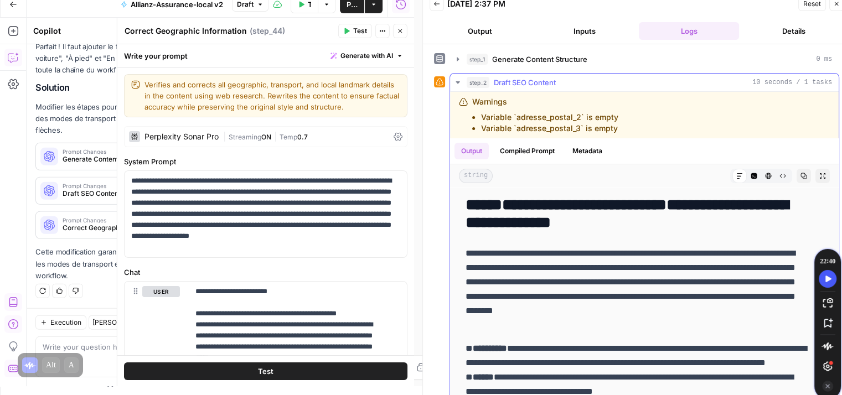
click at [778, 215] on h2 "**********" at bounding box center [636, 214] width 341 height 35
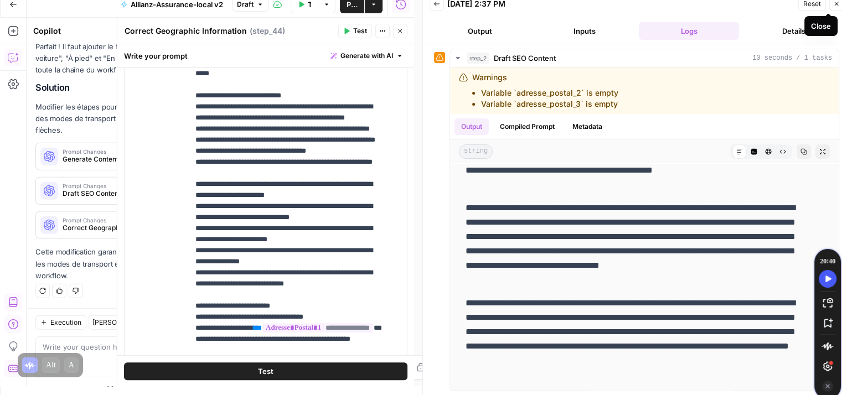
click at [835, 7] on button "Close" at bounding box center [837, 4] width 14 height 14
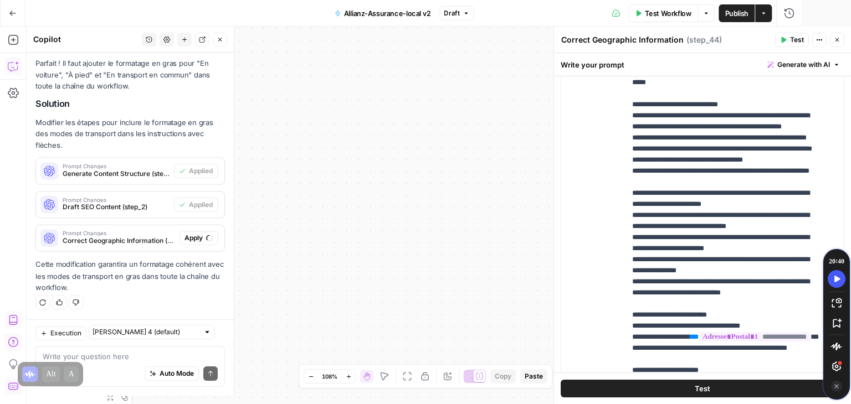
scroll to position [3167, 0]
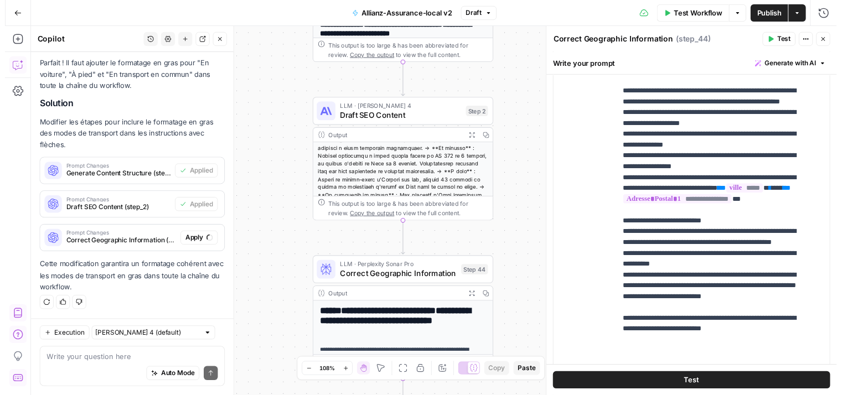
scroll to position [401, 0]
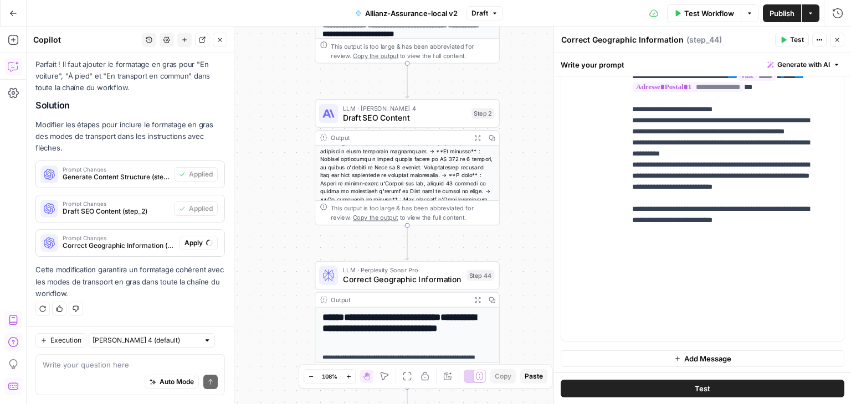
click at [731, 385] on button "Test" at bounding box center [703, 389] width 284 height 18
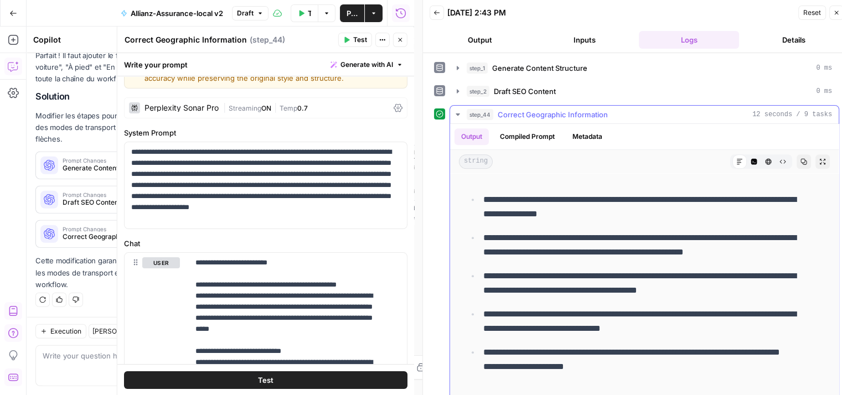
scroll to position [1, 0]
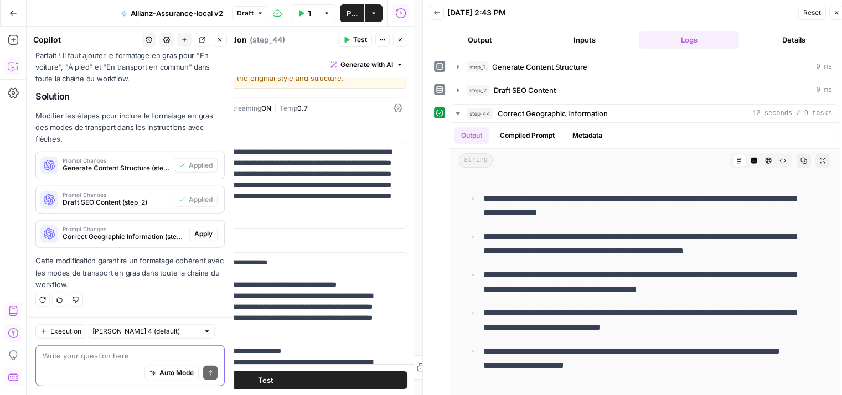
click at [94, 359] on textarea at bounding box center [130, 356] width 175 height 11
click at [93, 361] on textarea at bounding box center [130, 356] width 175 height 11
click at [95, 357] on textarea at bounding box center [130, 356] width 175 height 11
click at [458, 109] on icon "button" at bounding box center [458, 113] width 9 height 9
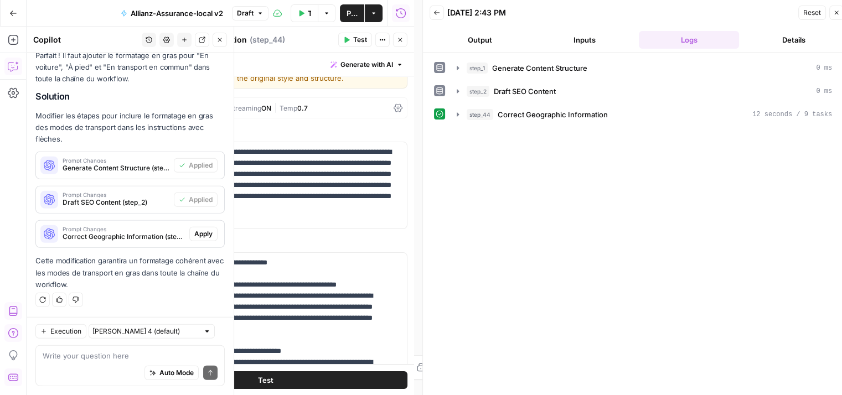
click at [95, 378] on div "Auto Mode Send" at bounding box center [130, 374] width 175 height 24
click at [73, 361] on textarea "Pour notre step 44 on va plutot le limiter uniquement à la recherch" at bounding box center [130, 356] width 175 height 11
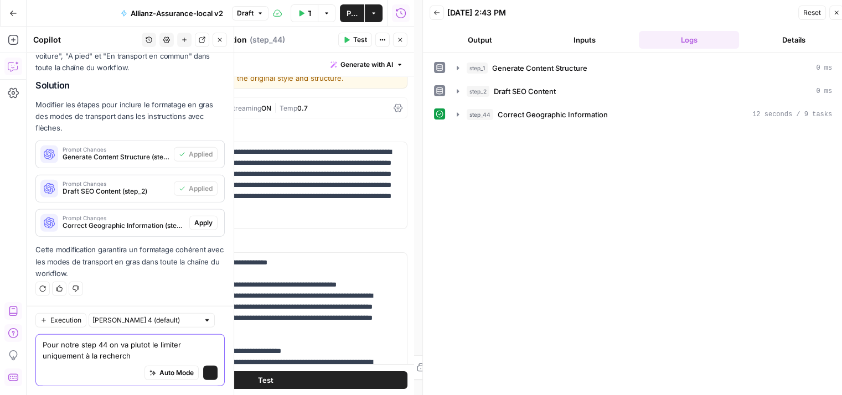
scroll to position [3186, 0]
click at [130, 361] on textarea "Pour notre step 44 on va plutot le limiter uniquement à la recherch" at bounding box center [130, 351] width 175 height 22
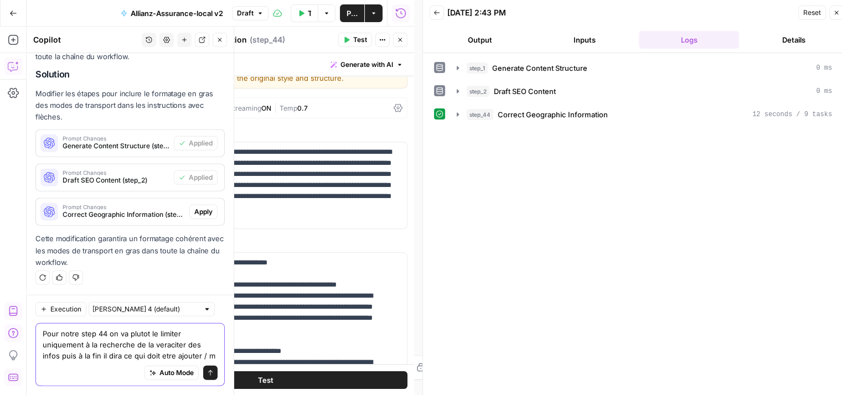
scroll to position [3209, 0]
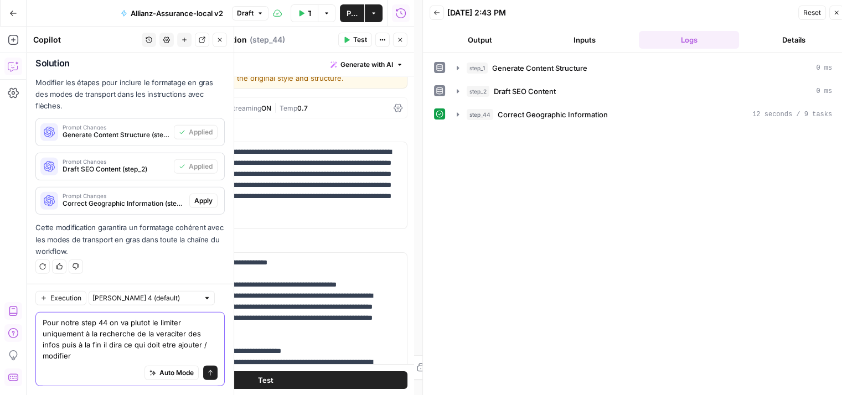
type textarea "Pour notre step 44 on va plutot le limiter uniquement à la recherche de la vera…"
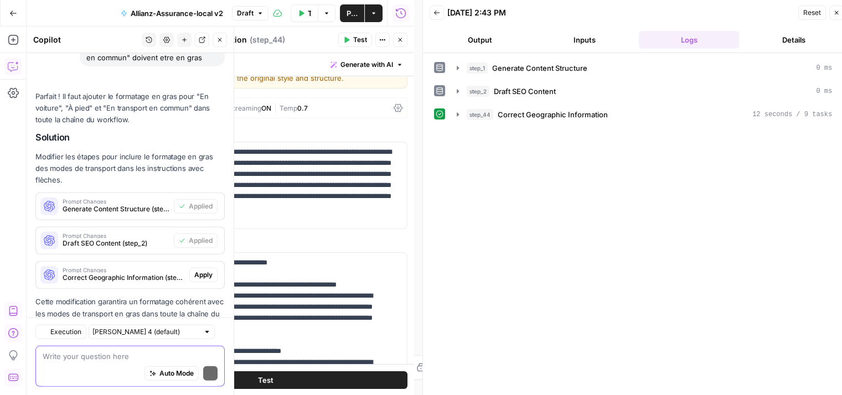
scroll to position [3446, 0]
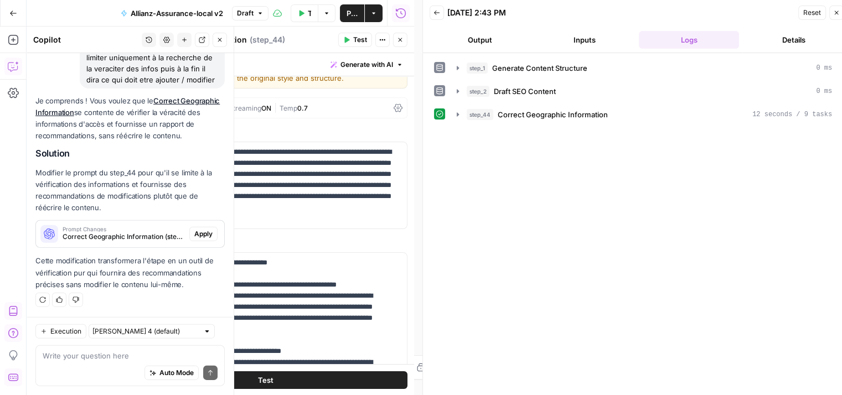
click at [204, 233] on span "Apply" at bounding box center [203, 234] width 18 height 10
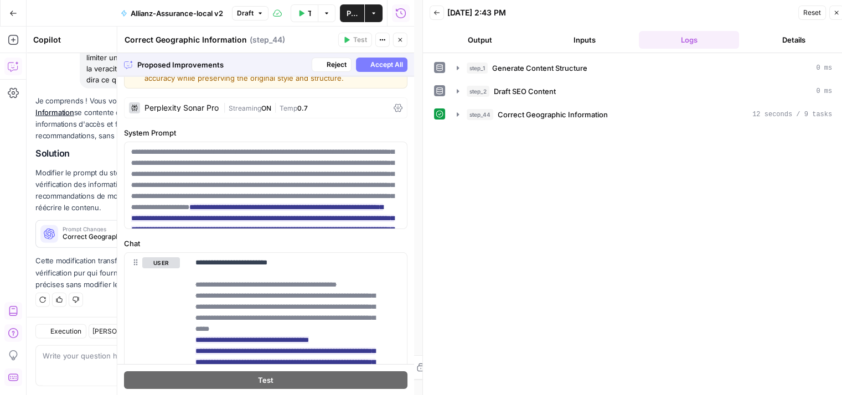
scroll to position [3287, 0]
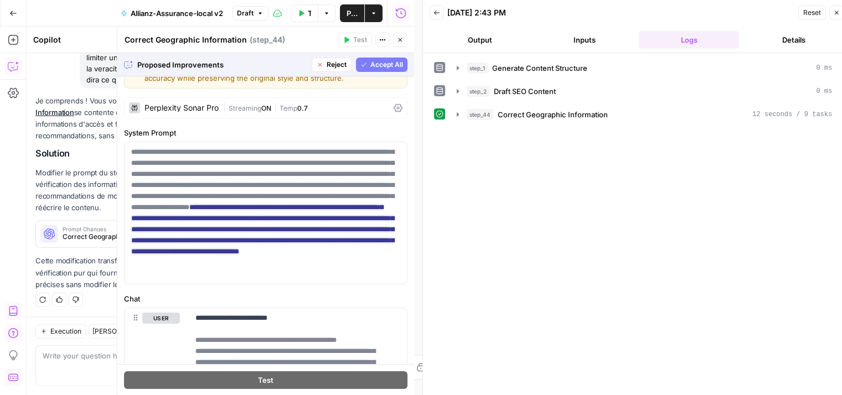
drag, startPoint x: 375, startPoint y: 63, endPoint x: 375, endPoint y: 165, distance: 101.4
click at [376, 63] on span "Accept All" at bounding box center [387, 65] width 33 height 10
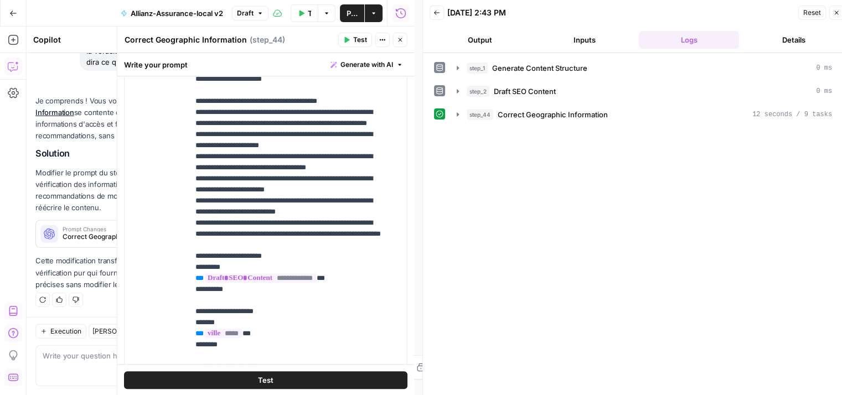
scroll to position [311, 0]
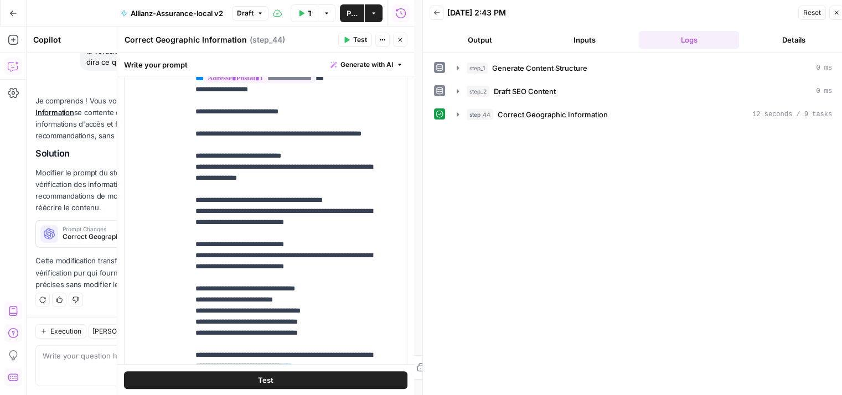
click at [320, 379] on button "Test" at bounding box center [266, 380] width 284 height 18
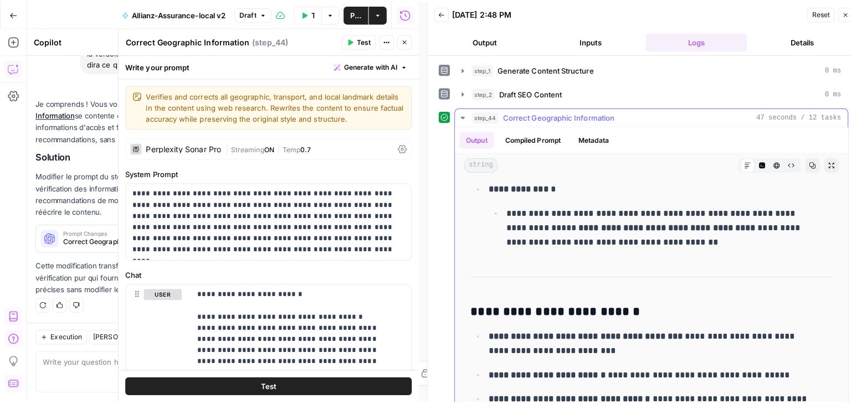
scroll to position [945, 0]
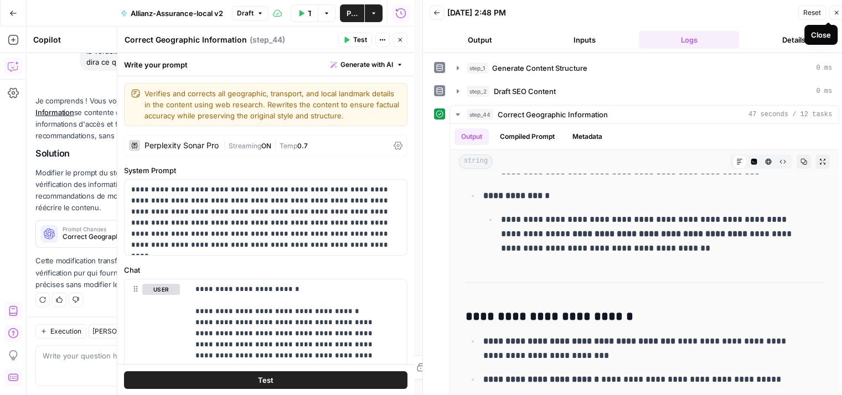
click at [835, 14] on icon "button" at bounding box center [837, 12] width 7 height 7
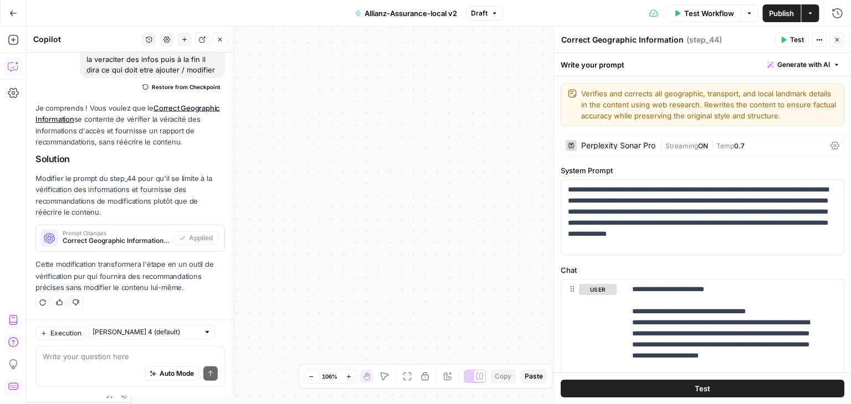
scroll to position [3456, 0]
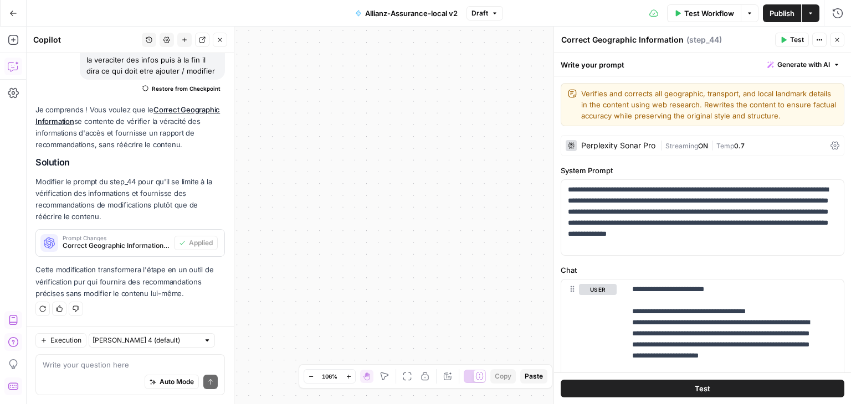
click at [223, 40] on icon "button" at bounding box center [220, 40] width 7 height 7
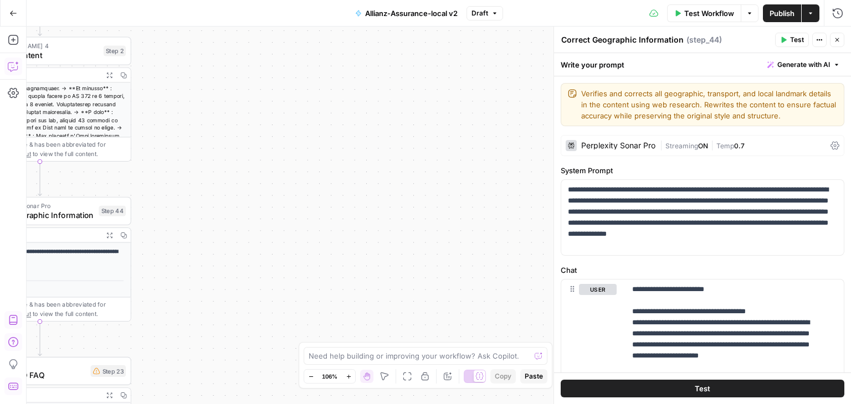
drag, startPoint x: 253, startPoint y: 201, endPoint x: 306, endPoint y: 208, distance: 53.7
click at [446, 192] on div "**********" at bounding box center [439, 216] width 824 height 378
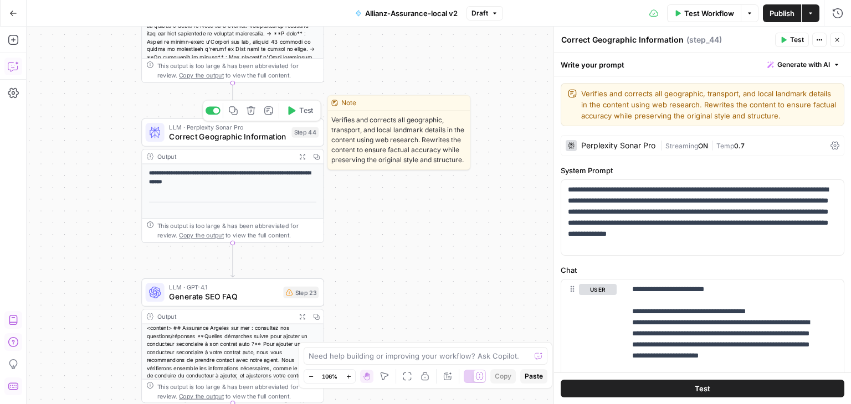
click at [199, 137] on span "Correct Geographic Information" at bounding box center [228, 137] width 118 height 12
click at [173, 138] on span "Correct Geographic Information" at bounding box center [228, 137] width 118 height 12
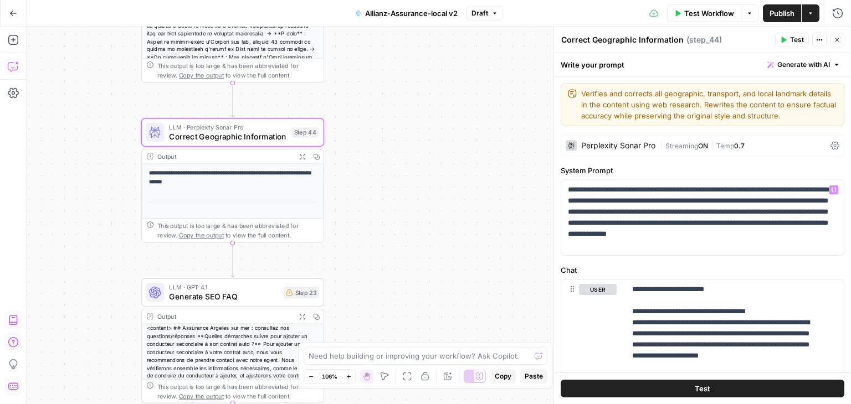
click at [830, 146] on icon at bounding box center [834, 146] width 9 height 8
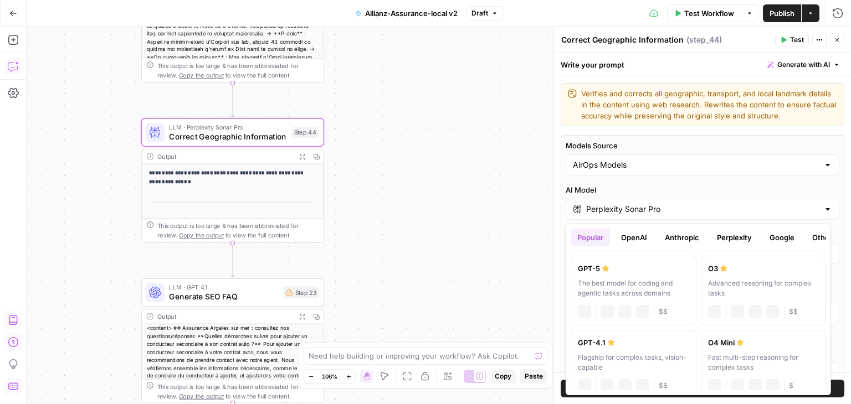
click at [681, 209] on input "Perplexity Sonar Pro" at bounding box center [702, 209] width 233 height 11
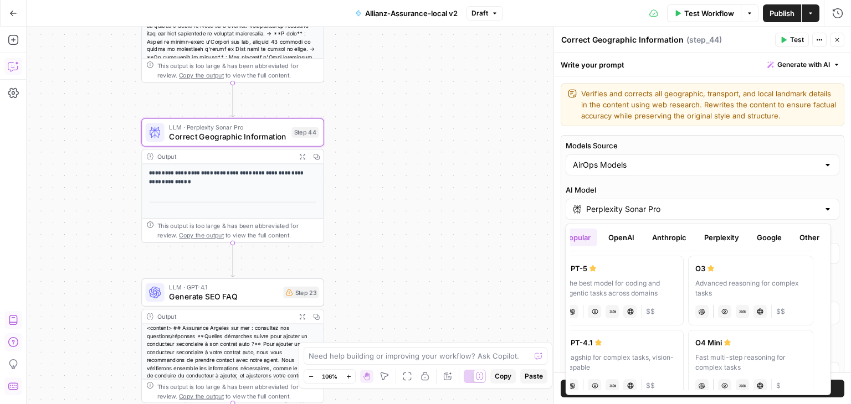
click at [771, 234] on button "Google" at bounding box center [769, 238] width 38 height 18
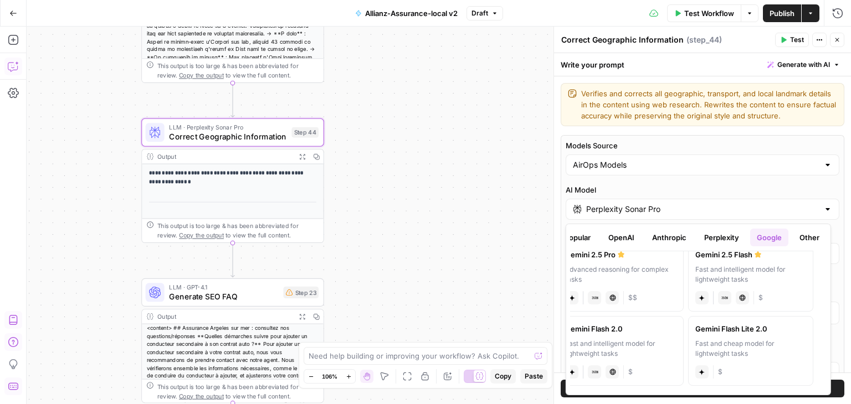
click at [616, 242] on button "OpenAI" at bounding box center [621, 238] width 39 height 18
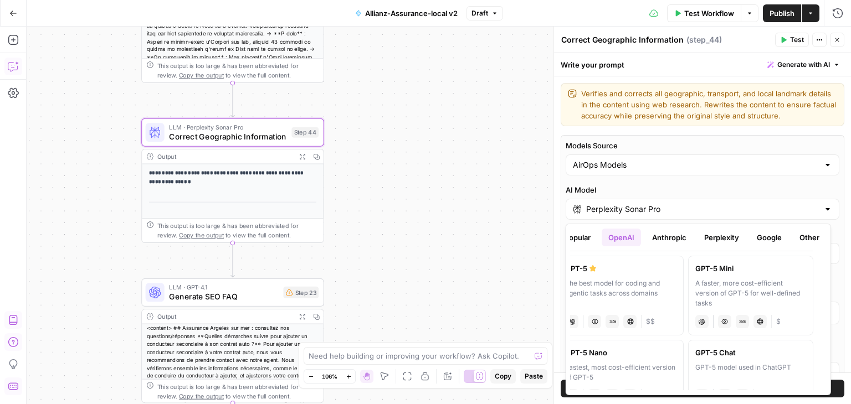
scroll to position [0, 0]
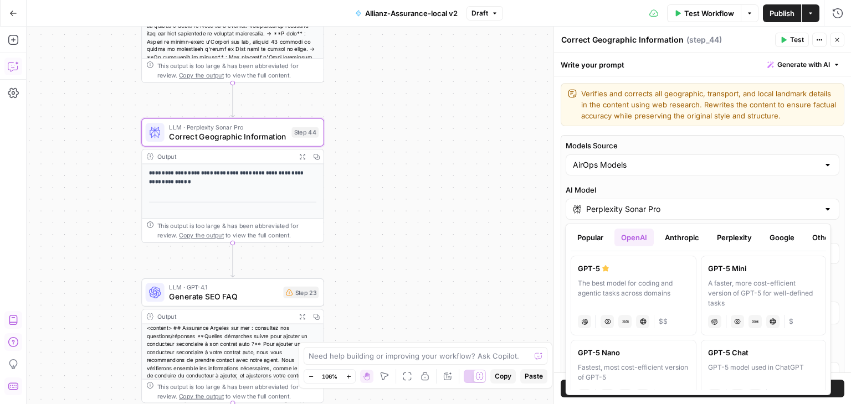
click at [615, 287] on div "The best model for coding and agentic tasks across domains" at bounding box center [633, 294] width 111 height 30
type input "GPT-5"
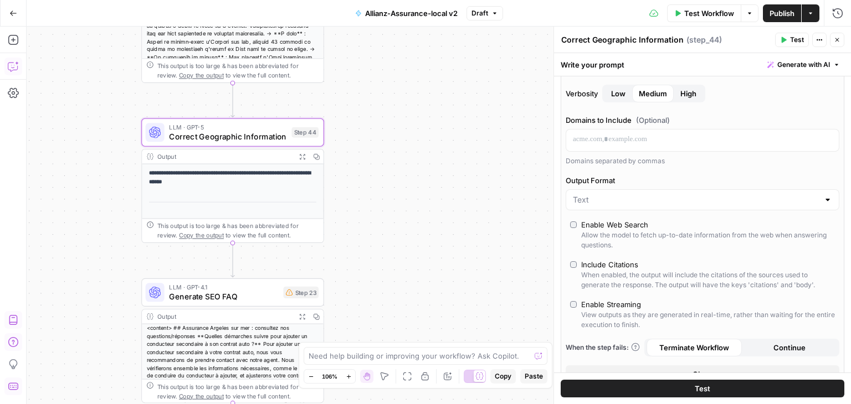
scroll to position [282, 0]
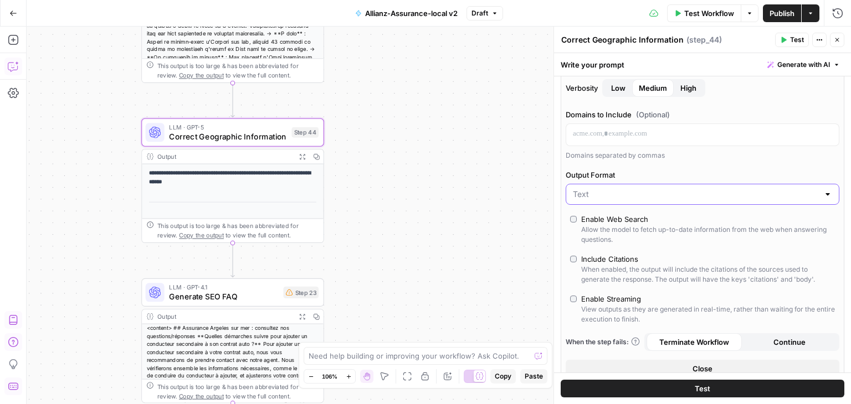
click at [635, 192] on input "Output Format" at bounding box center [696, 194] width 246 height 11
click at [604, 233] on span "JSON" at bounding box center [696, 235] width 242 height 11
type input "JSON"
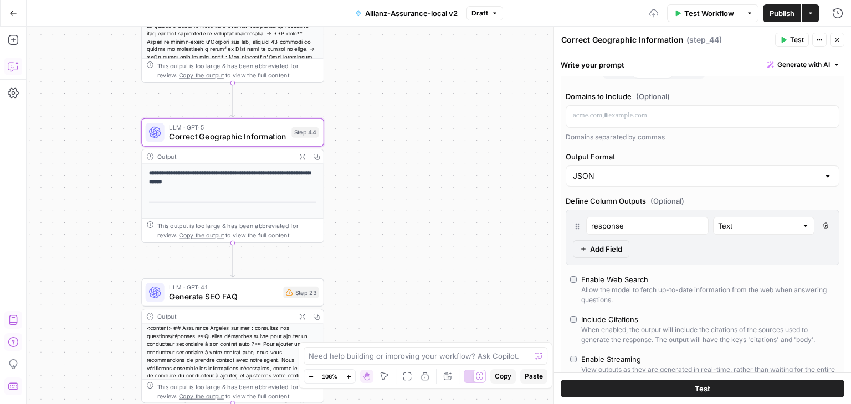
scroll to position [347, 0]
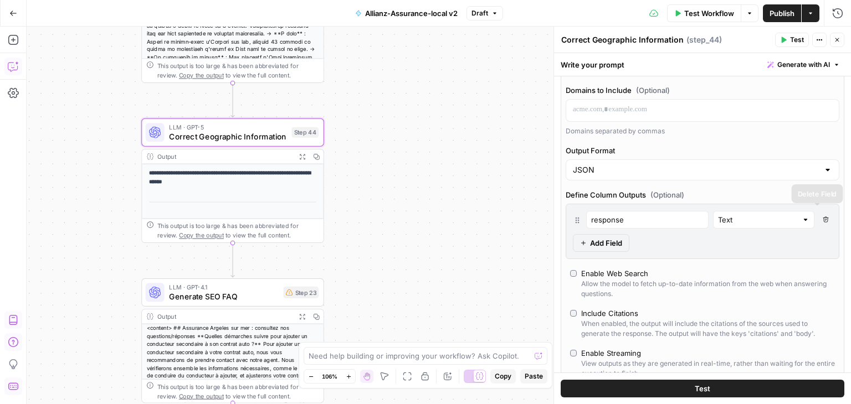
click at [820, 219] on button "Delete Field" at bounding box center [825, 220] width 13 height 18
click at [603, 242] on span "Add Field" at bounding box center [606, 243] width 32 height 11
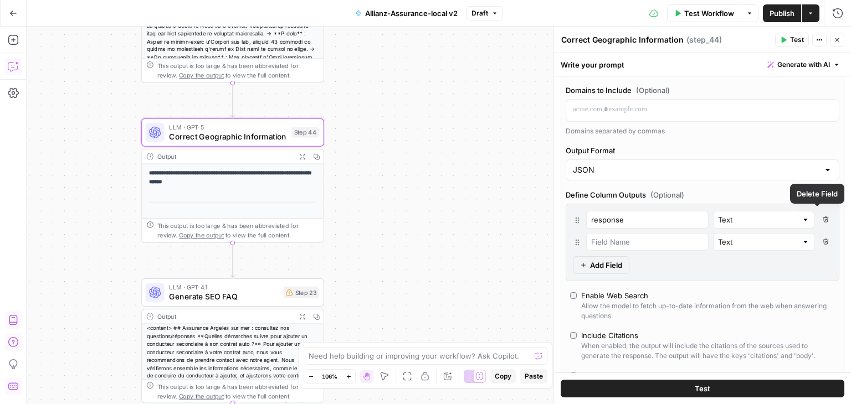
click at [821, 217] on button "Delete Field" at bounding box center [825, 220] width 13 height 18
type input "response"
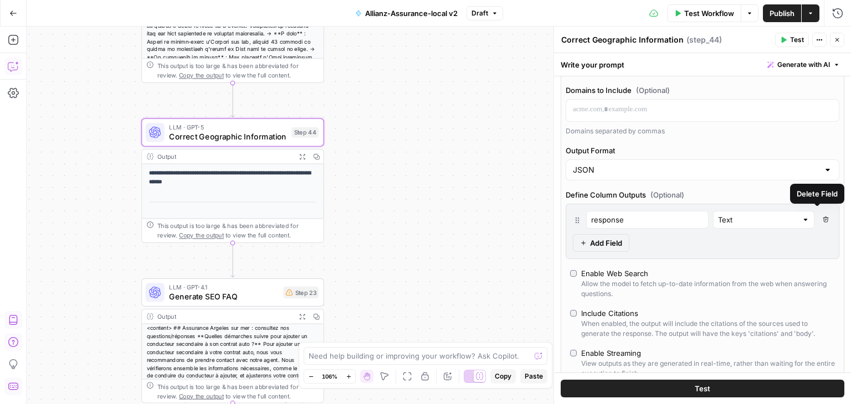
click at [823, 217] on icon "button" at bounding box center [826, 220] width 6 height 6
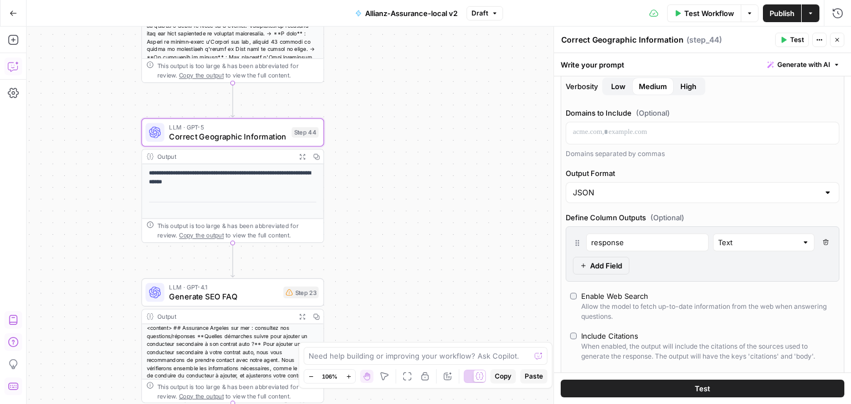
scroll to position [323, 0]
click at [823, 243] on icon "button" at bounding box center [826, 243] width 6 height 6
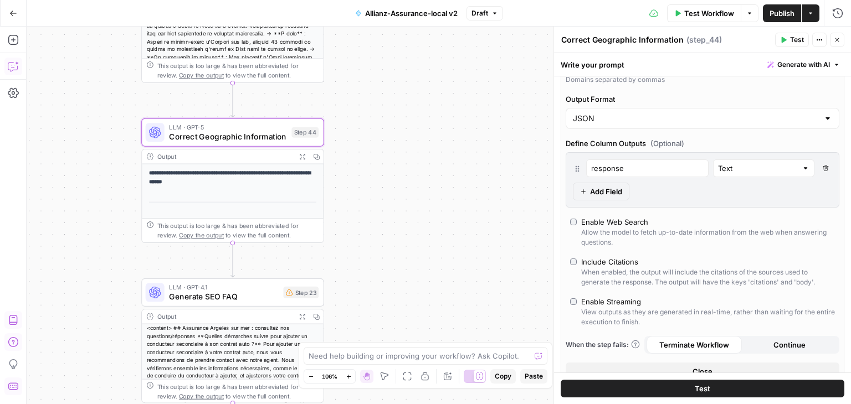
scroll to position [408, 0]
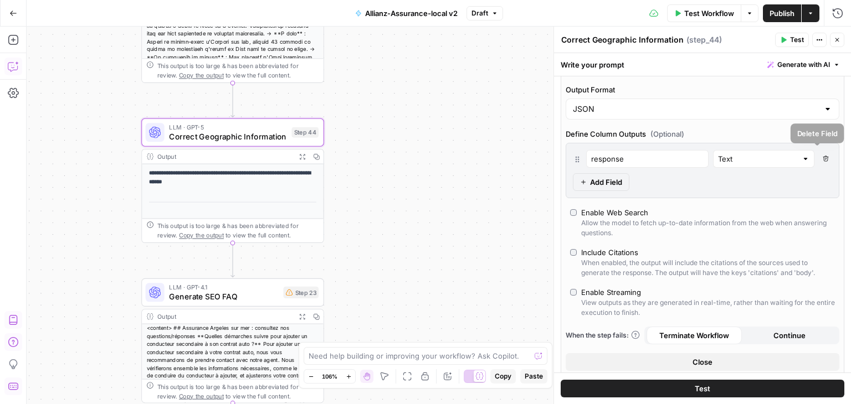
click at [823, 160] on icon "button" at bounding box center [826, 159] width 6 height 6
click at [819, 153] on button "Delete Field" at bounding box center [825, 159] width 13 height 18
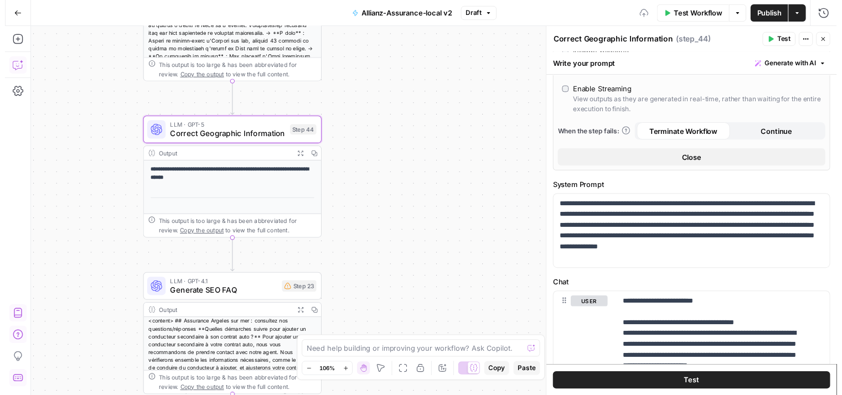
scroll to position [613, 0]
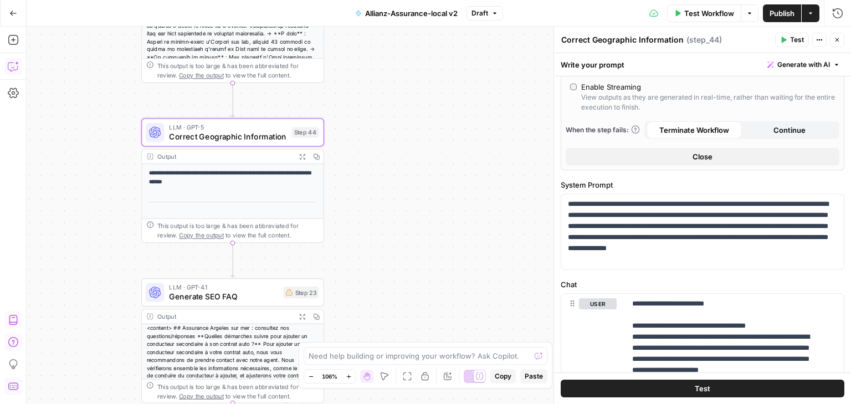
click at [719, 387] on button "Test" at bounding box center [703, 389] width 284 height 18
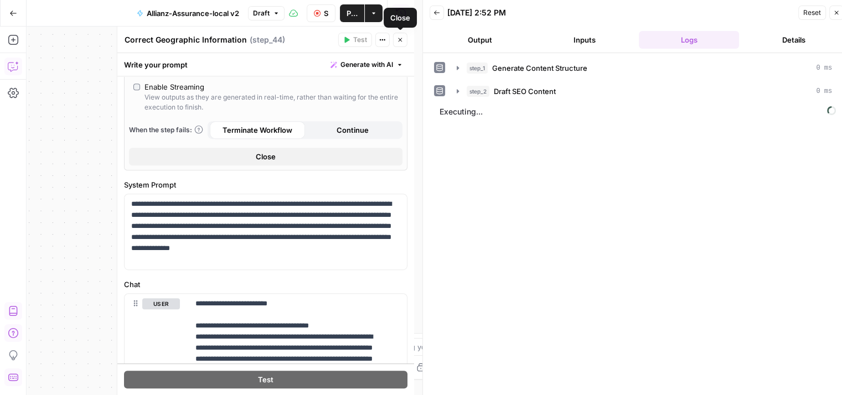
click at [404, 38] on button "Close" at bounding box center [400, 40] width 14 height 14
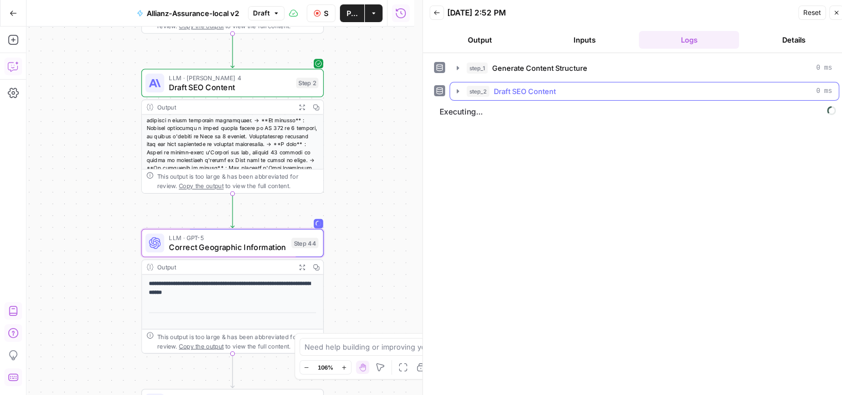
click at [454, 90] on icon "button" at bounding box center [458, 91] width 9 height 9
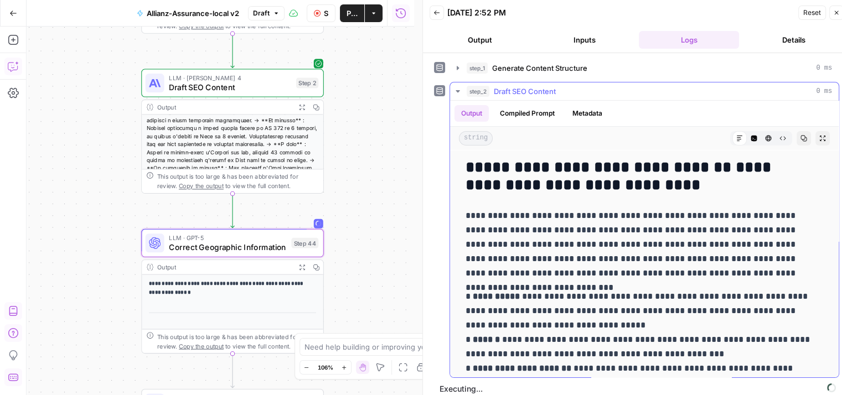
click at [801, 135] on icon "button" at bounding box center [804, 138] width 7 height 7
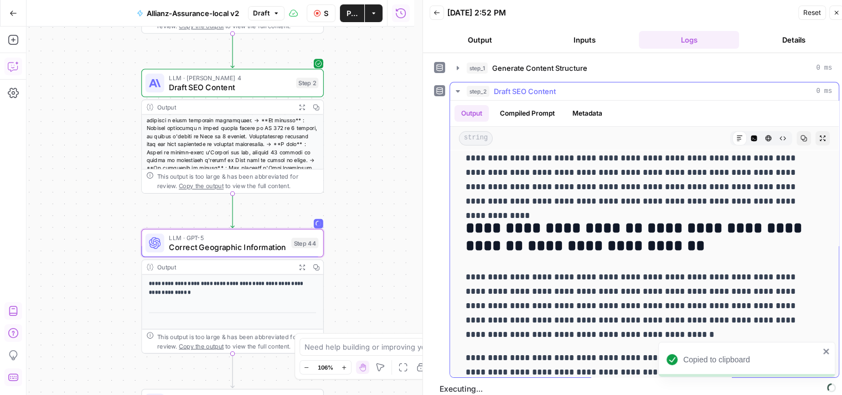
scroll to position [440, 0]
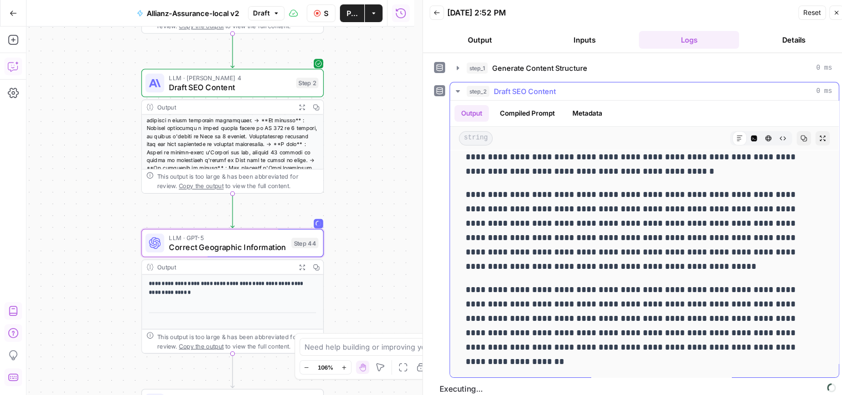
click at [455, 91] on icon "button" at bounding box center [458, 91] width 9 height 9
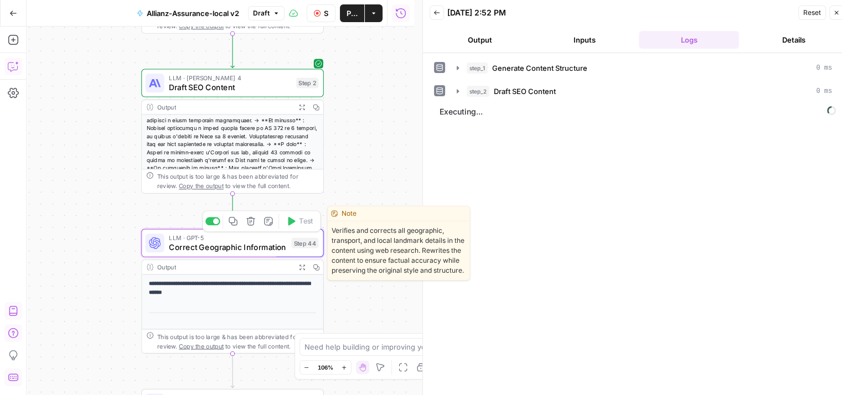
click at [254, 247] on span "Correct Geographic Information" at bounding box center [228, 247] width 118 height 12
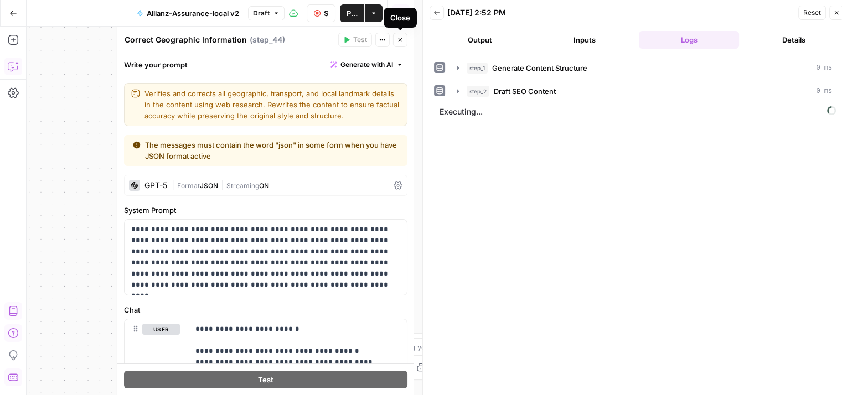
click at [402, 41] on icon "button" at bounding box center [400, 40] width 7 height 7
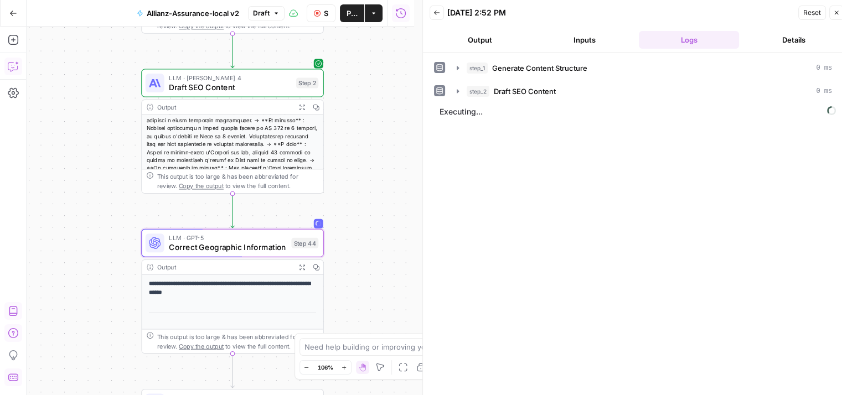
click at [591, 40] on button "Inputs" at bounding box center [584, 40] width 100 height 18
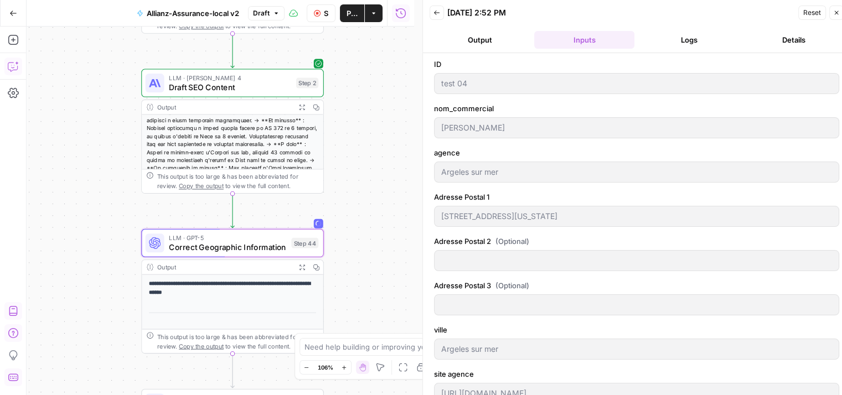
click at [490, 43] on button "Output" at bounding box center [480, 40] width 100 height 18
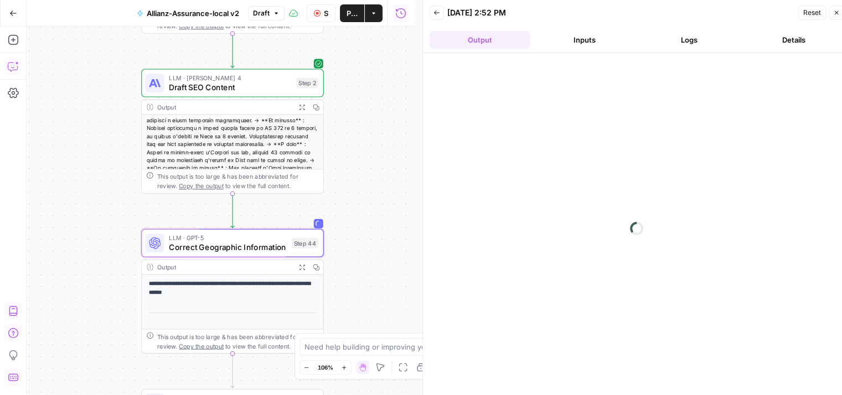
click at [675, 43] on button "Logs" at bounding box center [689, 40] width 100 height 18
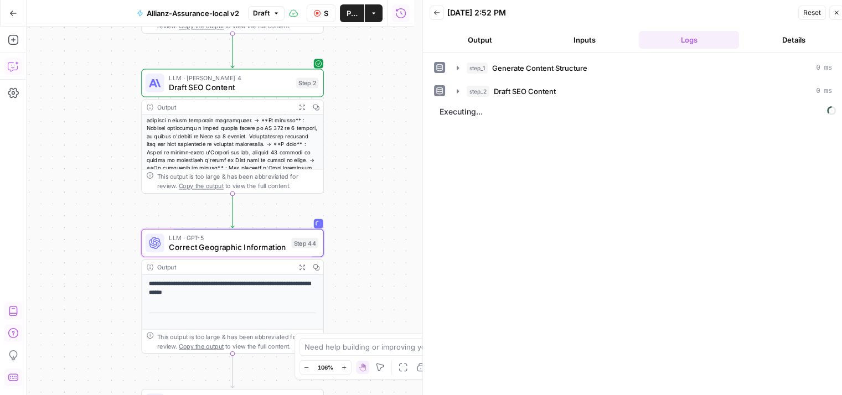
click at [583, 33] on button "Inputs" at bounding box center [584, 40] width 100 height 18
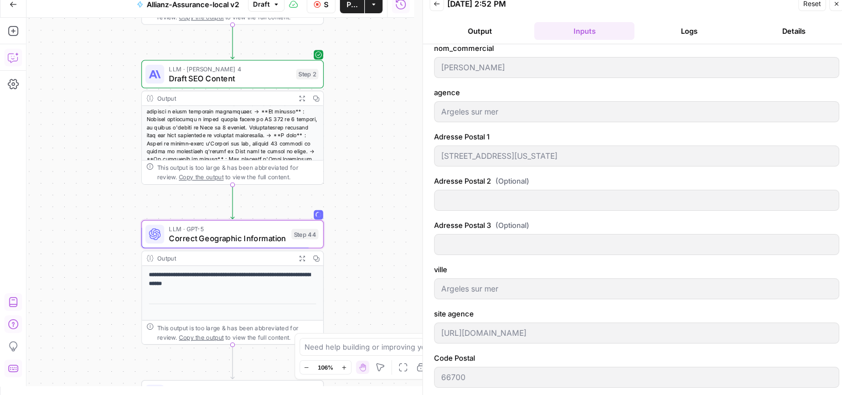
scroll to position [0, 0]
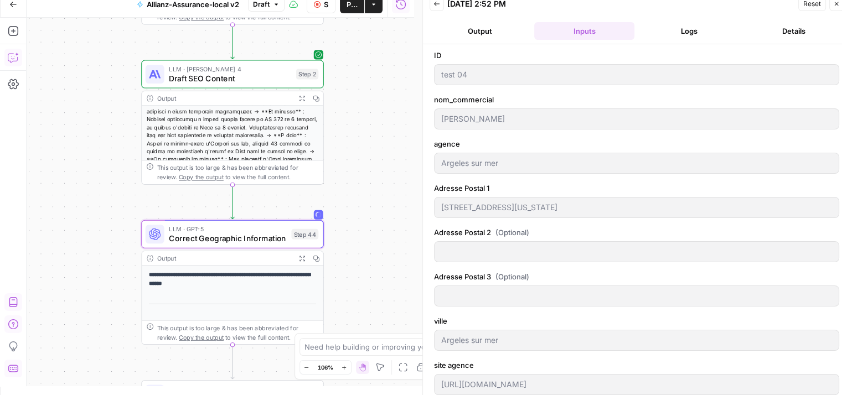
click at [703, 25] on button "Logs" at bounding box center [689, 31] width 100 height 18
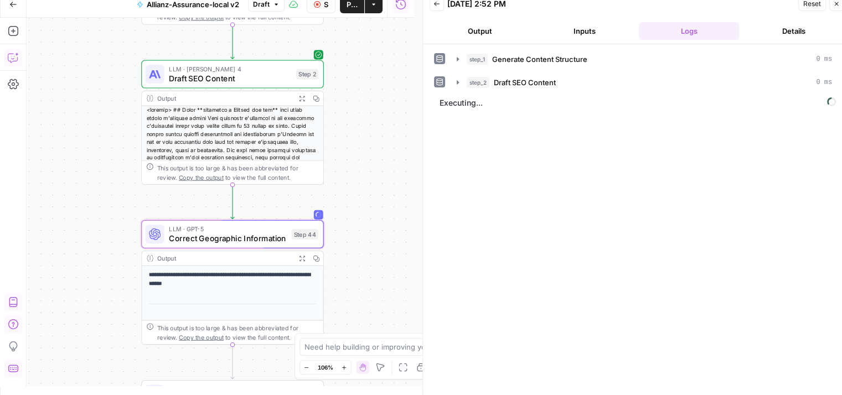
scroll to position [51, 0]
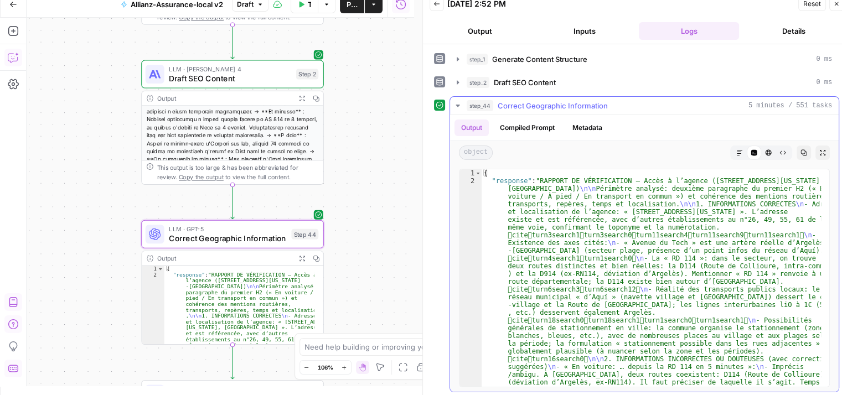
click at [737, 150] on icon "button" at bounding box center [740, 153] width 6 height 6
